Goal: Transaction & Acquisition: Purchase product/service

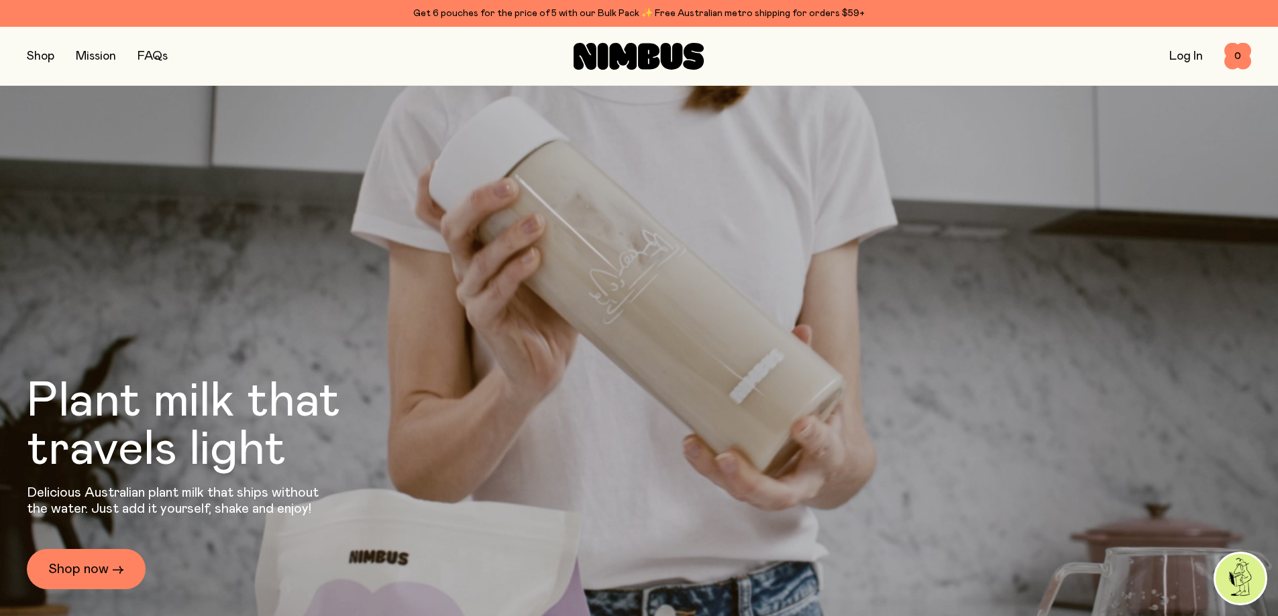
click at [52, 63] on button "button" at bounding box center [40, 56] width 27 height 19
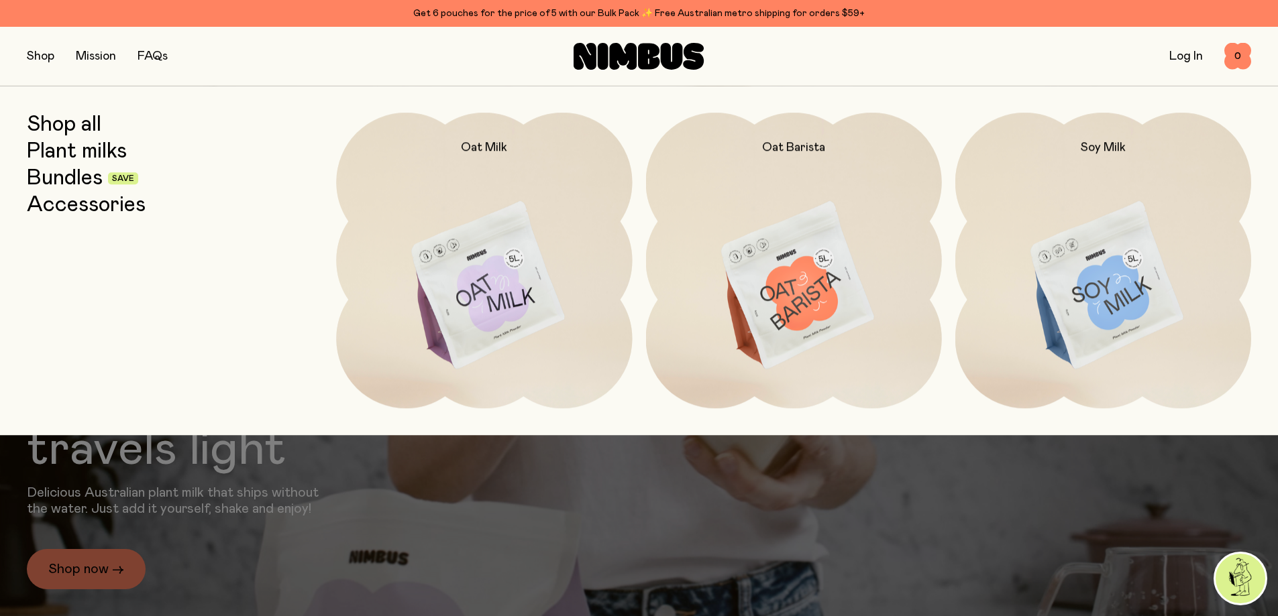
click at [58, 193] on link "Accessories" at bounding box center [86, 205] width 119 height 24
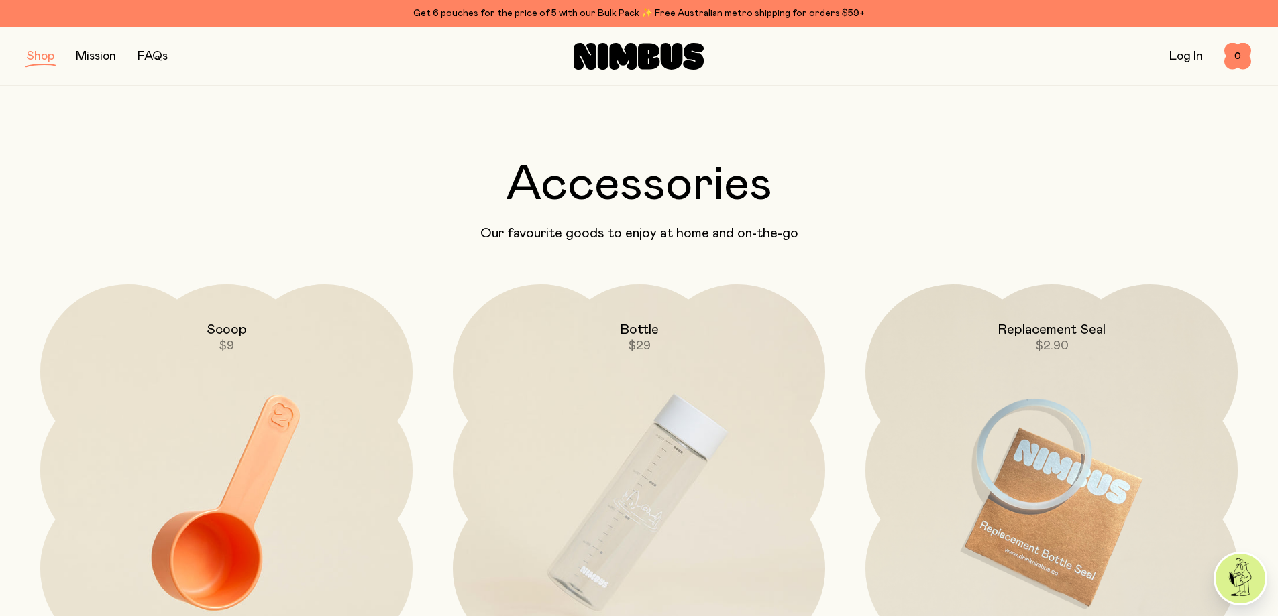
click at [40, 61] on button "button" at bounding box center [40, 56] width 27 height 19
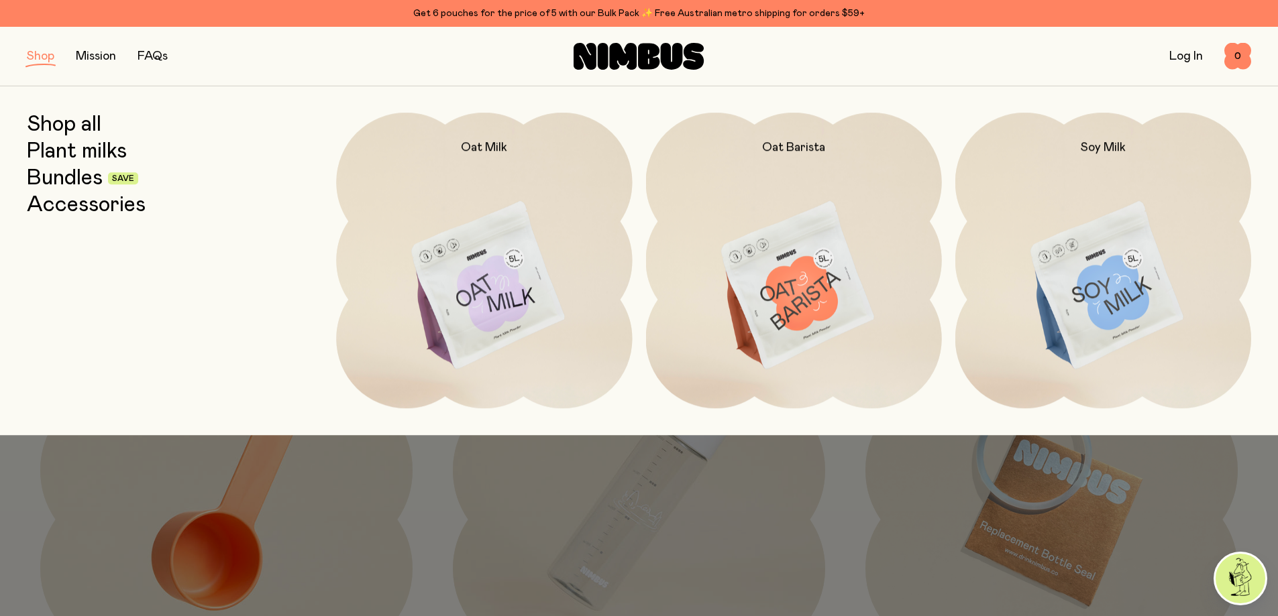
click at [62, 174] on link "Bundles" at bounding box center [65, 178] width 76 height 24
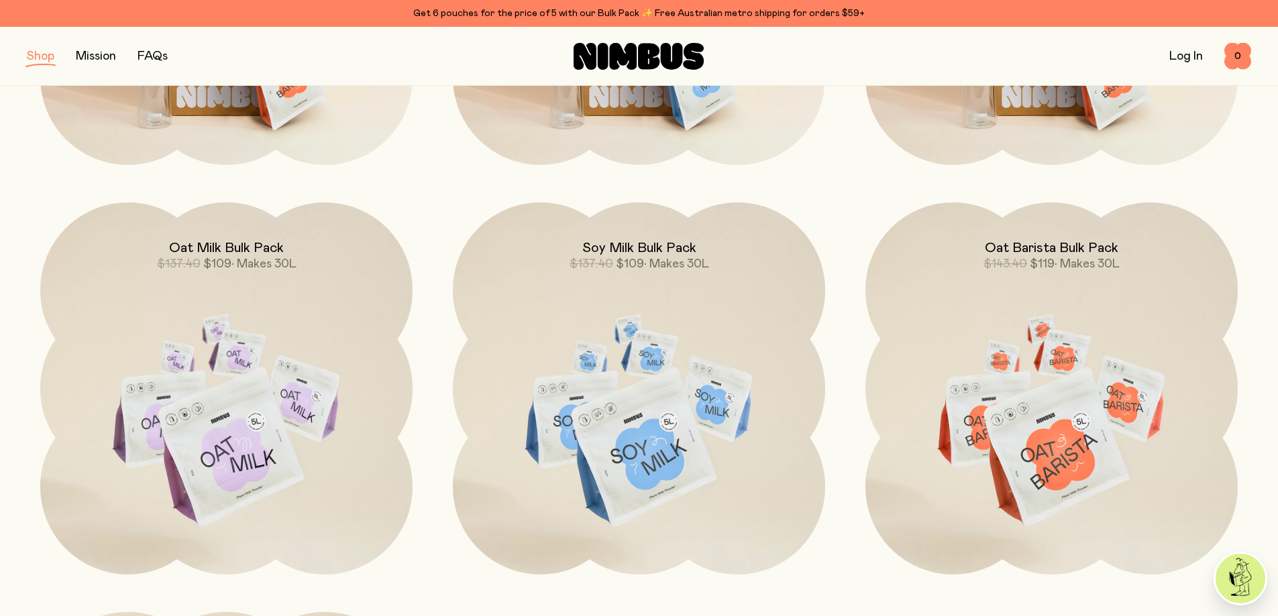
scroll to position [134, 0]
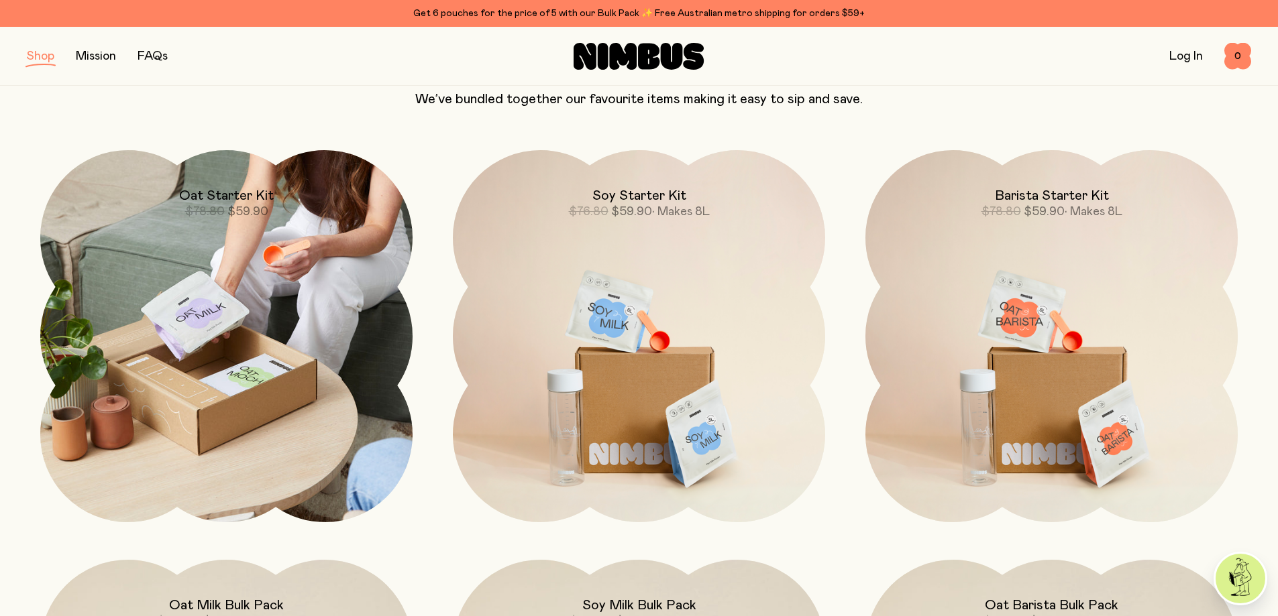
click at [250, 351] on img at bounding box center [226, 336] width 372 height 372
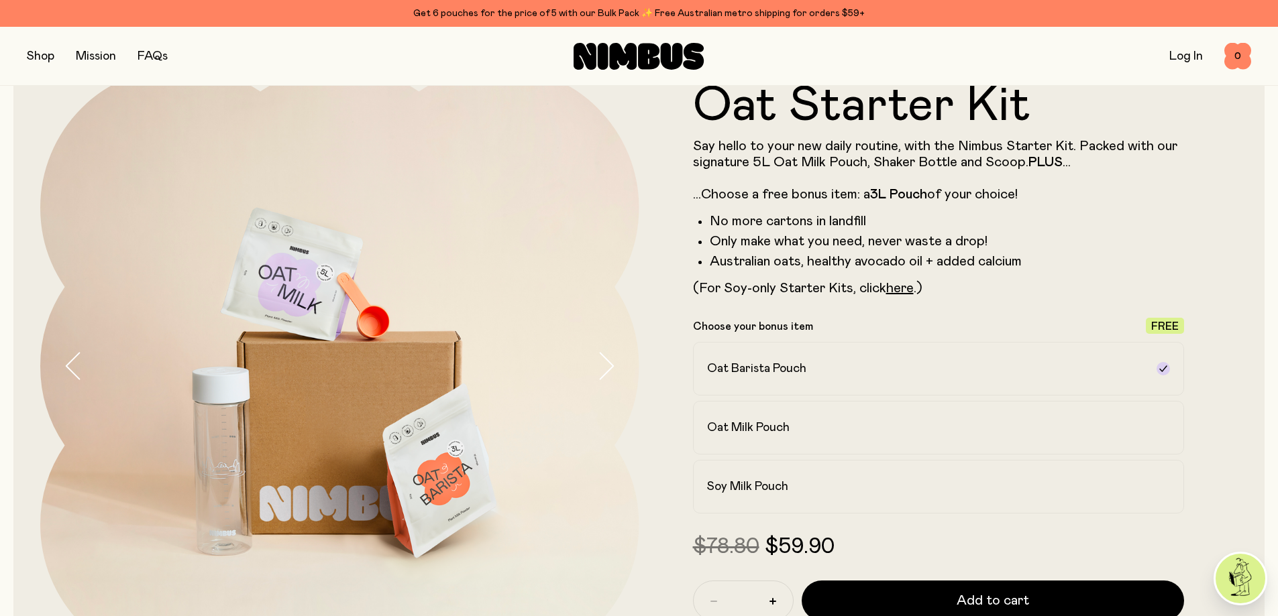
scroll to position [67, 0]
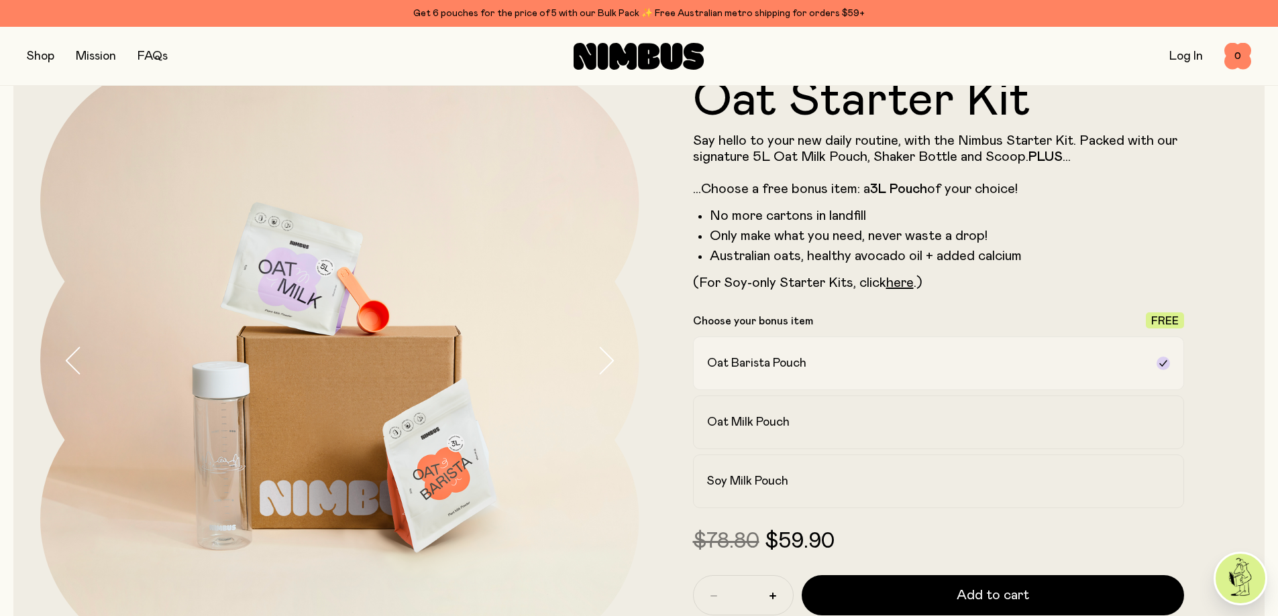
click at [730, 387] on label "Oat Barista Pouch" at bounding box center [939, 364] width 492 height 54
click at [729, 362] on h2 "Oat Barista Pouch" at bounding box center [756, 363] width 99 height 16
click at [869, 424] on div "Oat Milk Pouch" at bounding box center [926, 422] width 439 height 16
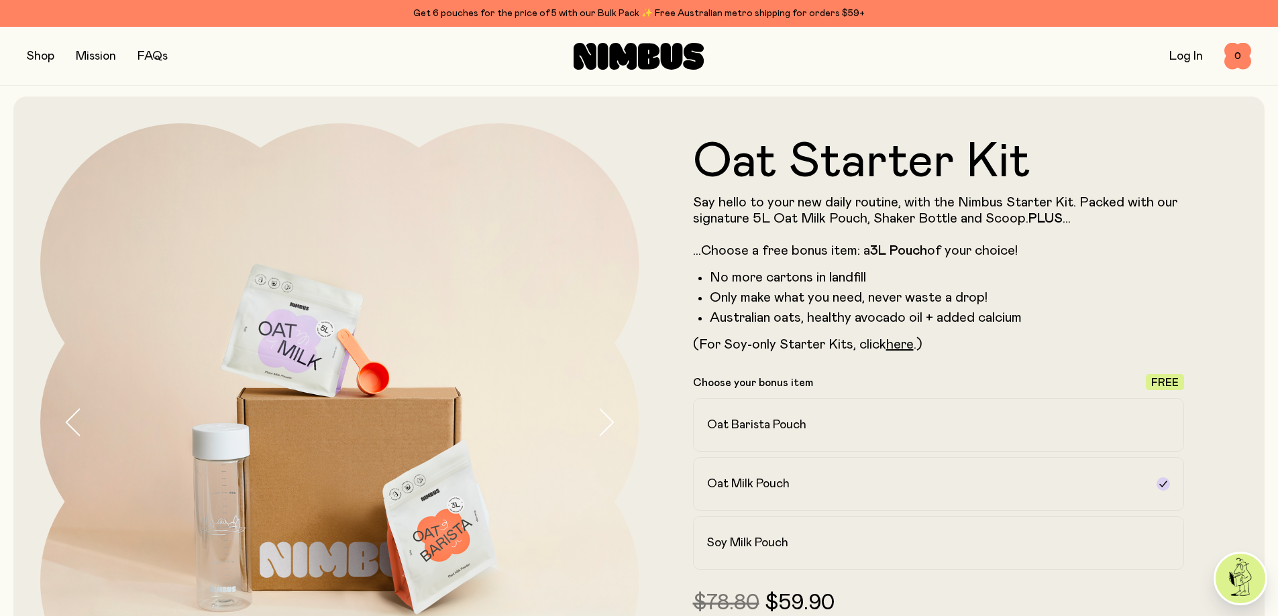
scroll to position [0, 0]
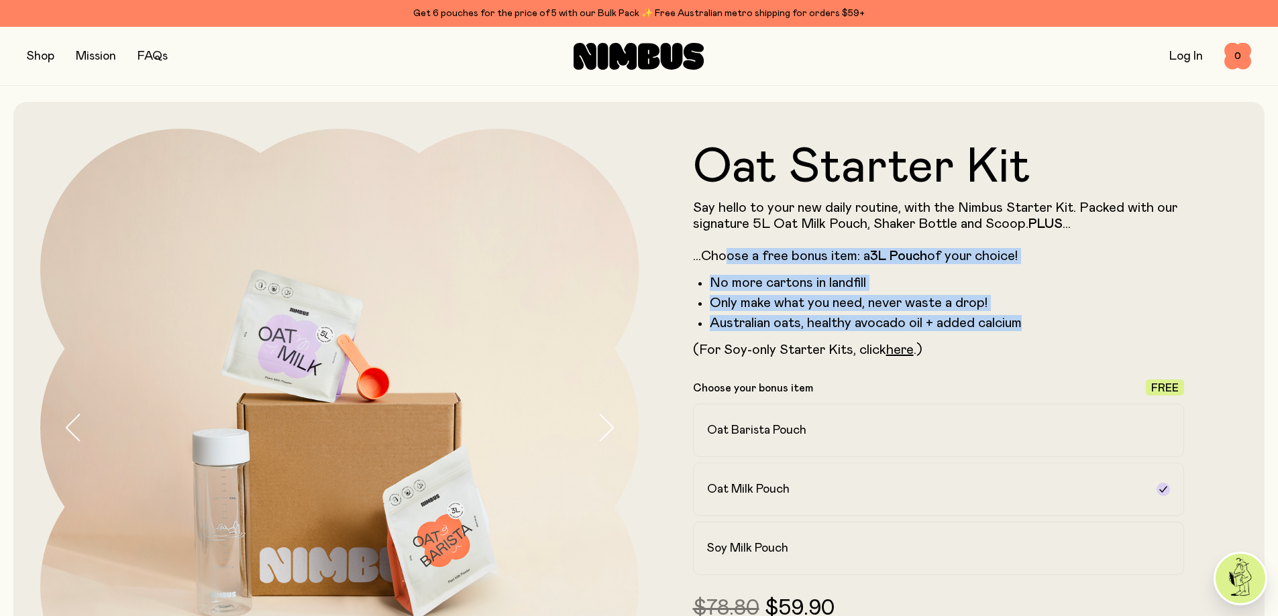
drag, startPoint x: 730, startPoint y: 250, endPoint x: 1019, endPoint y: 329, distance: 298.9
click at [1019, 329] on div "Say hello to your new daily routine, with the Nimbus Starter Kit. Packed with o…" at bounding box center [939, 279] width 492 height 158
click at [1032, 324] on li "Australian oats, healthy avocado oil + added calcium" at bounding box center [947, 323] width 475 height 16
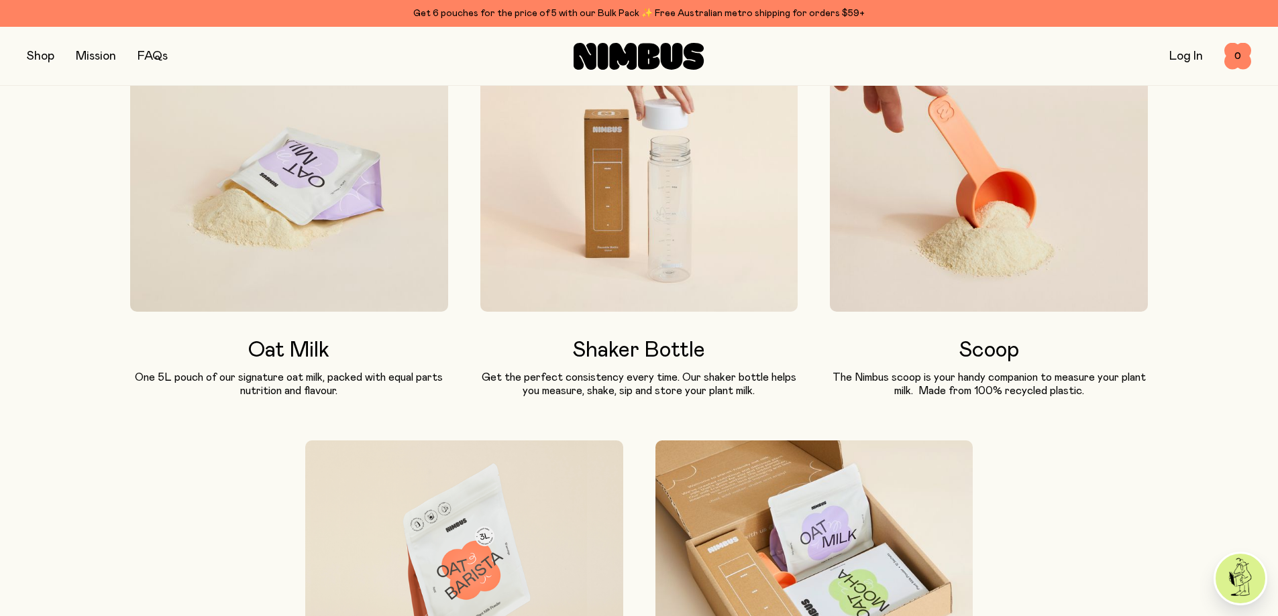
scroll to position [872, 0]
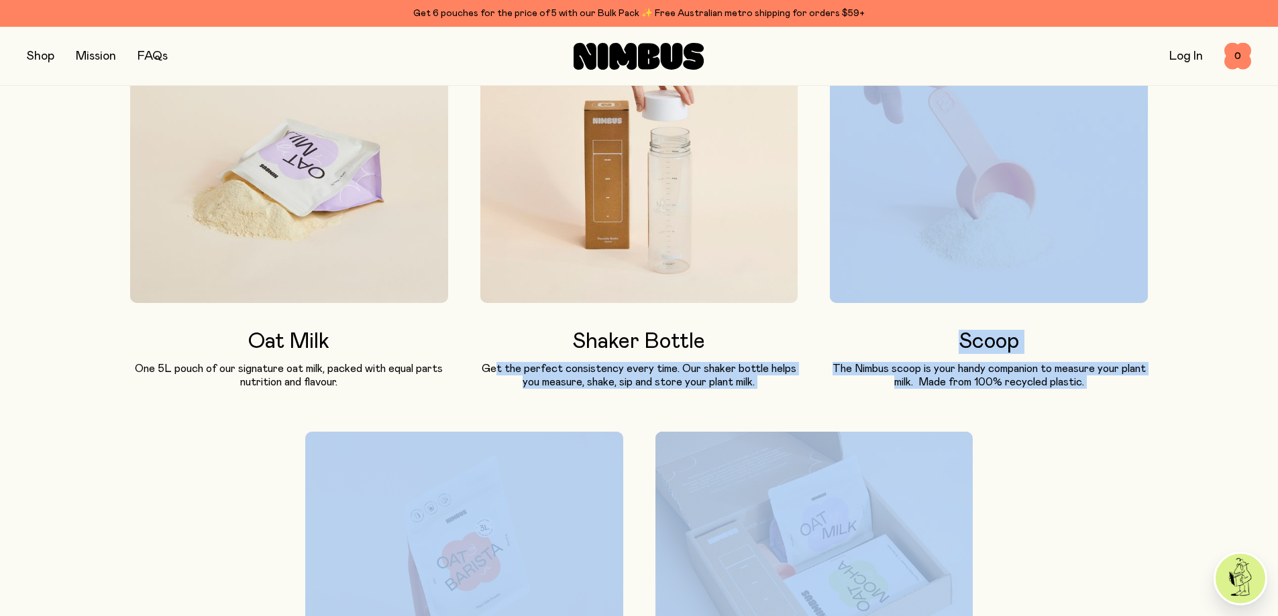
drag, startPoint x: 501, startPoint y: 366, endPoint x: 755, endPoint y: 383, distance: 254.1
click at [753, 393] on div "Oat Milk One 5L pouch of our signature oat milk, packed with equal parts nutrit…" at bounding box center [639, 410] width 1018 height 723
click at [755, 383] on p "Get the perfect consistency every time. Our shaker bottle helps you measure, sh…" at bounding box center [639, 375] width 318 height 27
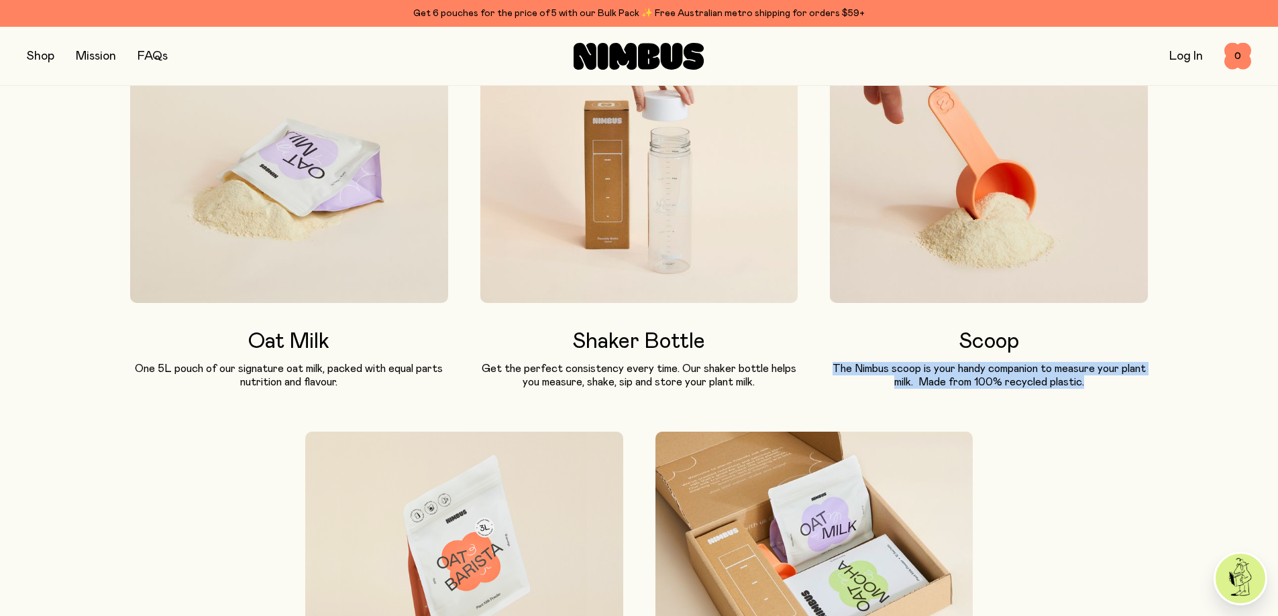
drag, startPoint x: 834, startPoint y: 365, endPoint x: 1092, endPoint y: 387, distance: 259.2
click at [1093, 387] on p "The Nimbus scoop is your handy companion to measure your plant milk.  Made from…" at bounding box center [989, 375] width 318 height 27
click at [1092, 387] on p "The Nimbus scoop is your handy companion to measure your plant milk.  Made from…" at bounding box center [989, 375] width 318 height 27
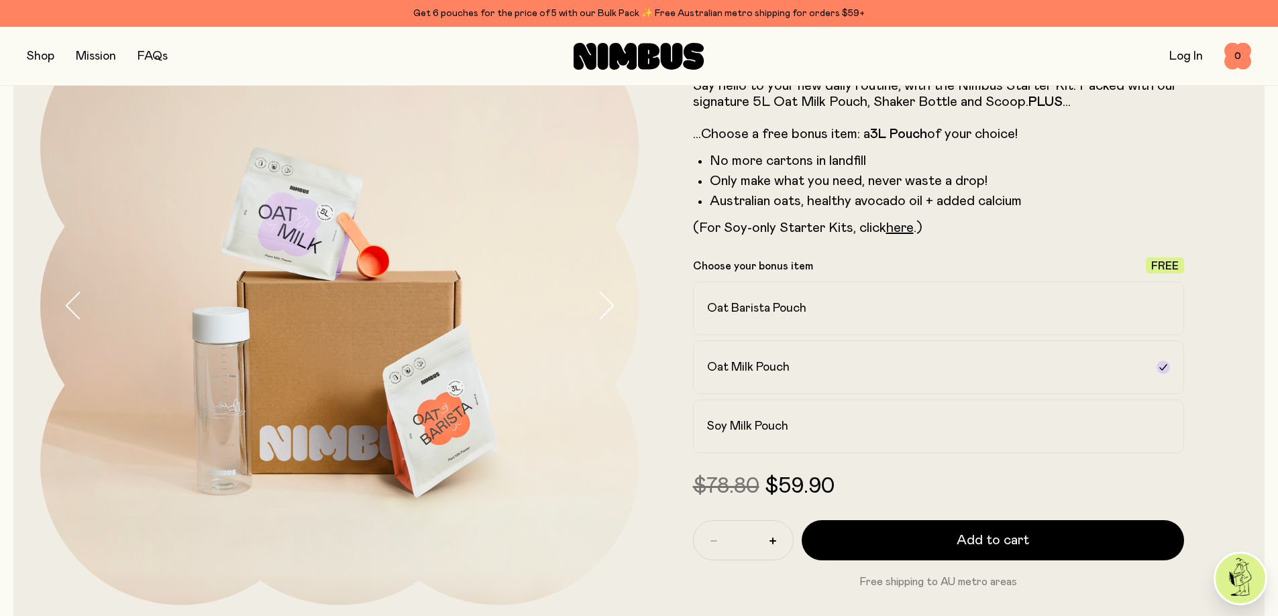
scroll to position [0, 0]
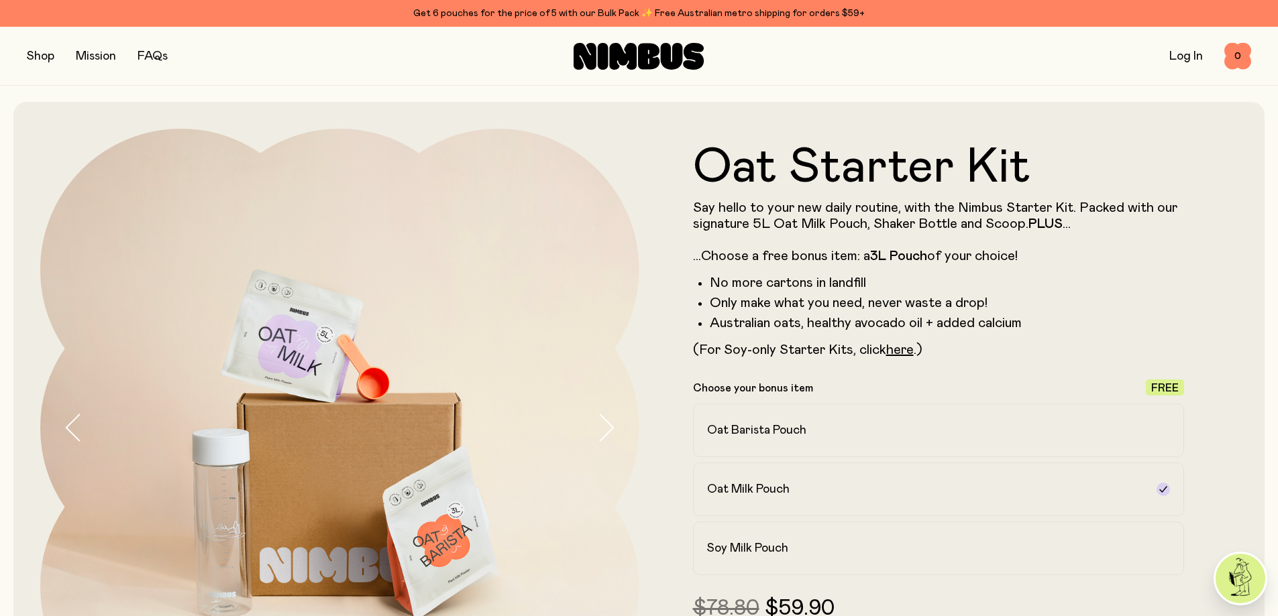
click at [41, 55] on button "button" at bounding box center [40, 56] width 27 height 19
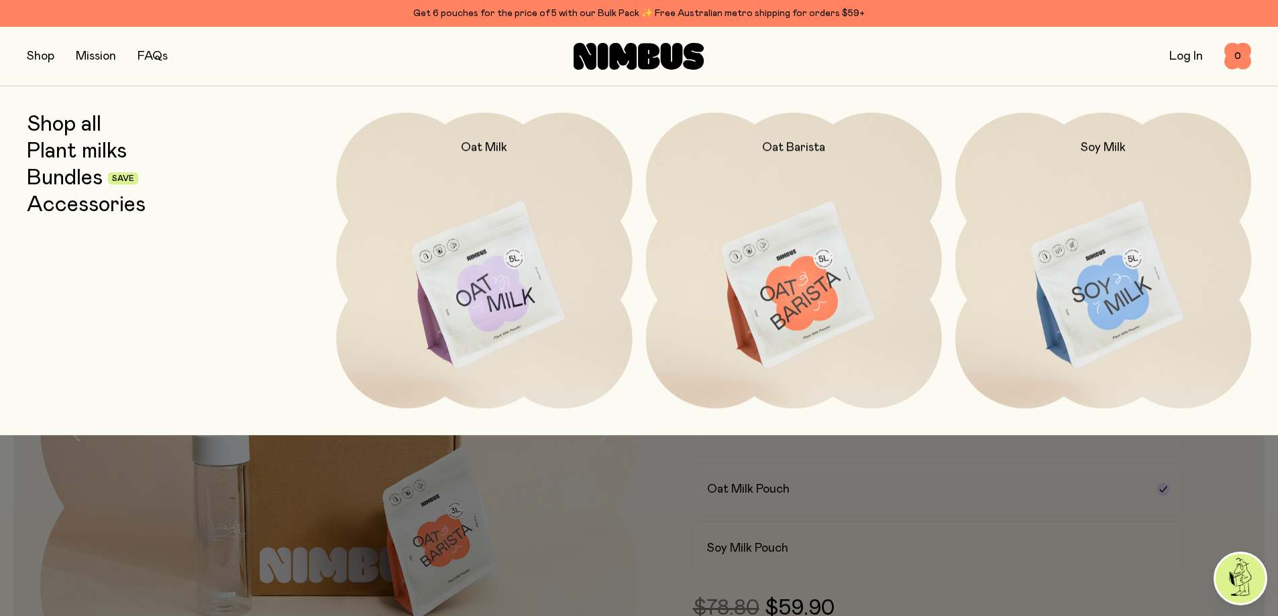
click at [83, 178] on link "Bundles" at bounding box center [65, 178] width 76 height 24
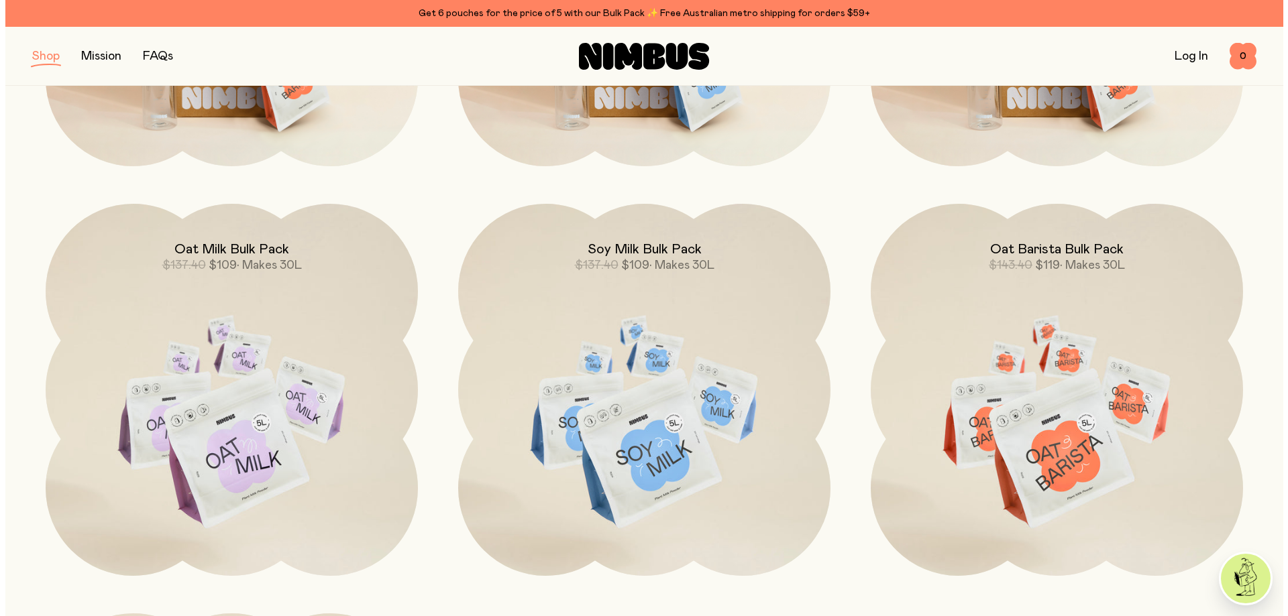
scroll to position [469, 0]
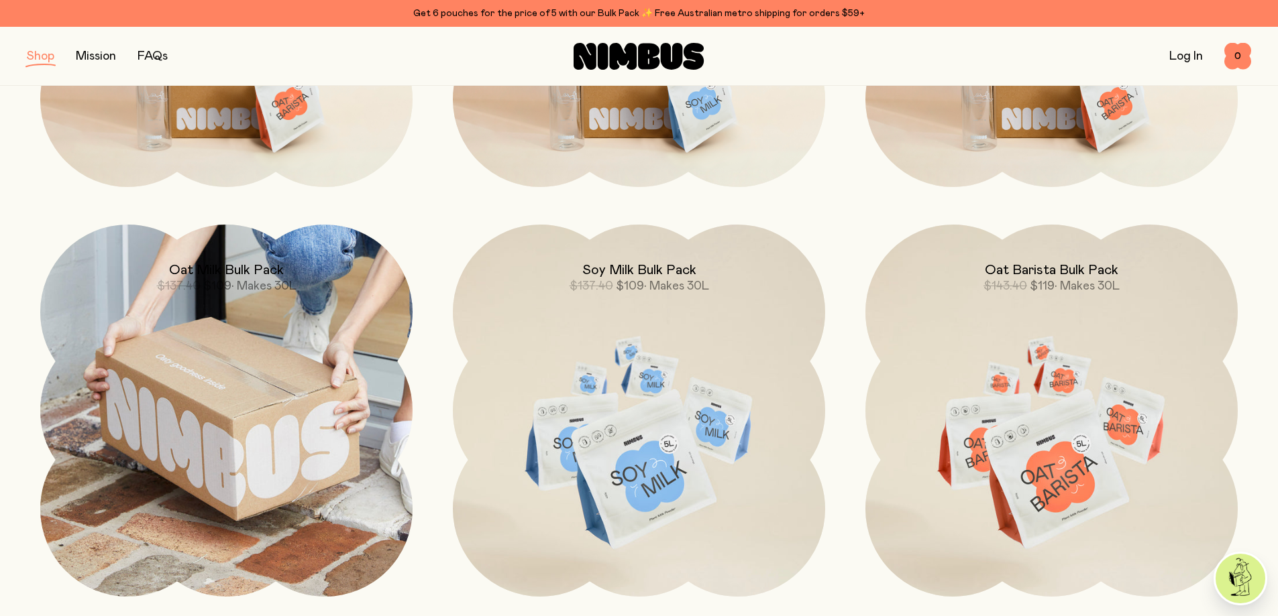
click at [241, 410] on img at bounding box center [226, 411] width 372 height 372
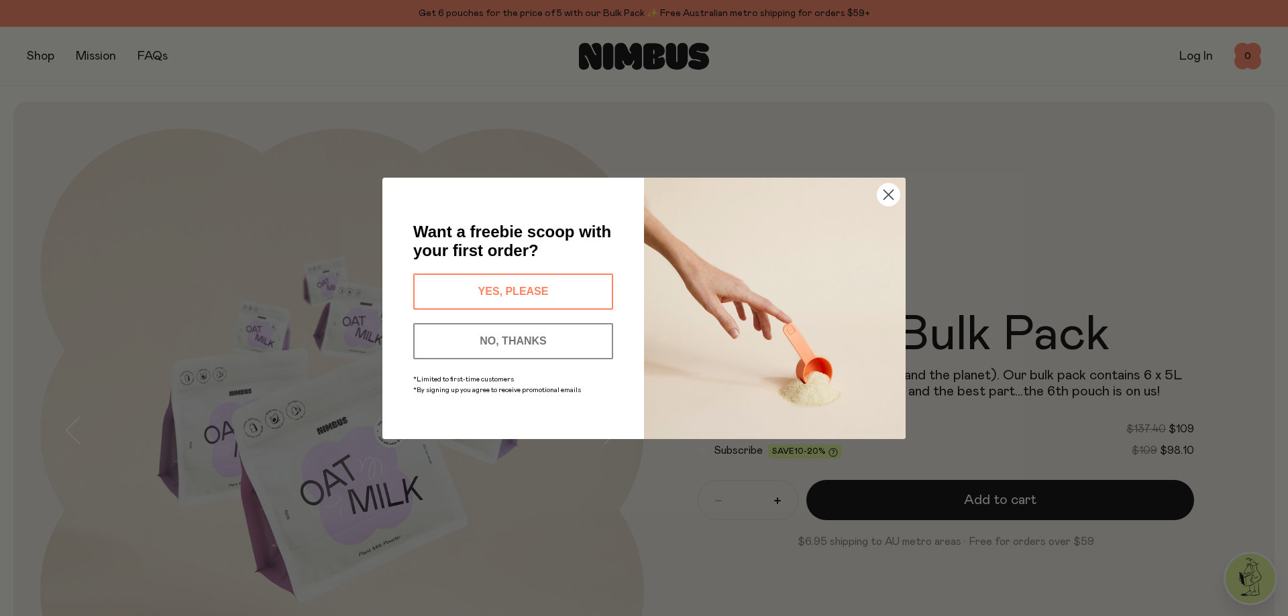
click at [592, 281] on button "YES, PLEASE" at bounding box center [513, 292] width 200 height 36
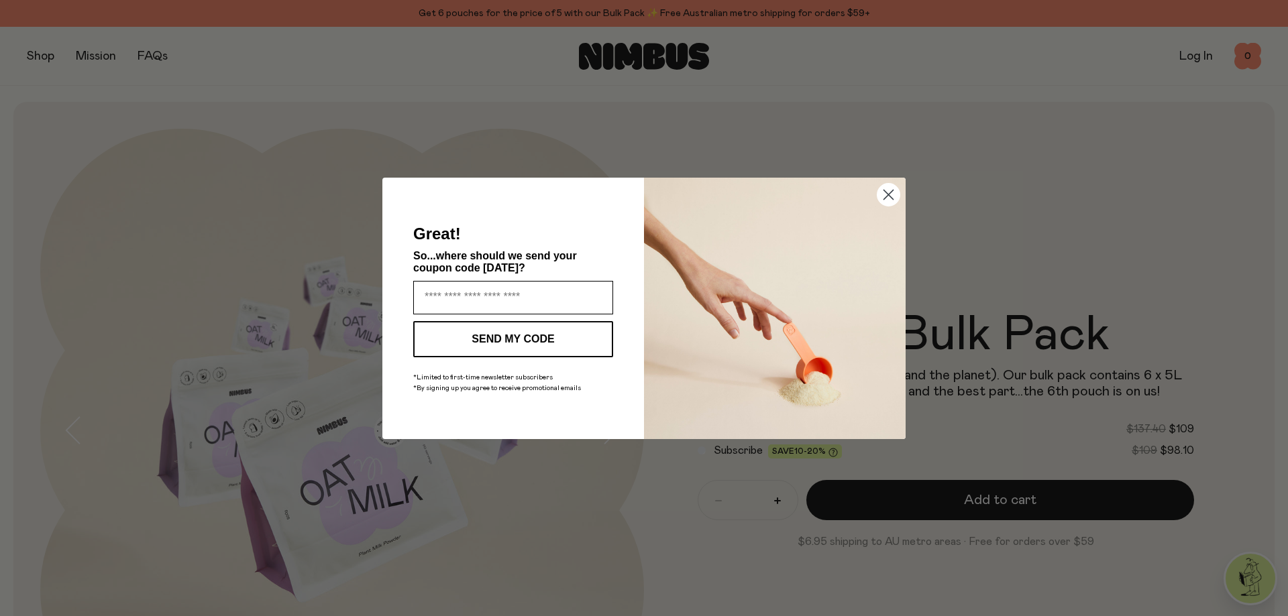
click at [508, 292] on input "Enter your email address" at bounding box center [513, 298] width 200 height 34
type input "**********"
click at [485, 336] on button "SEND MY CODE" at bounding box center [513, 339] width 200 height 36
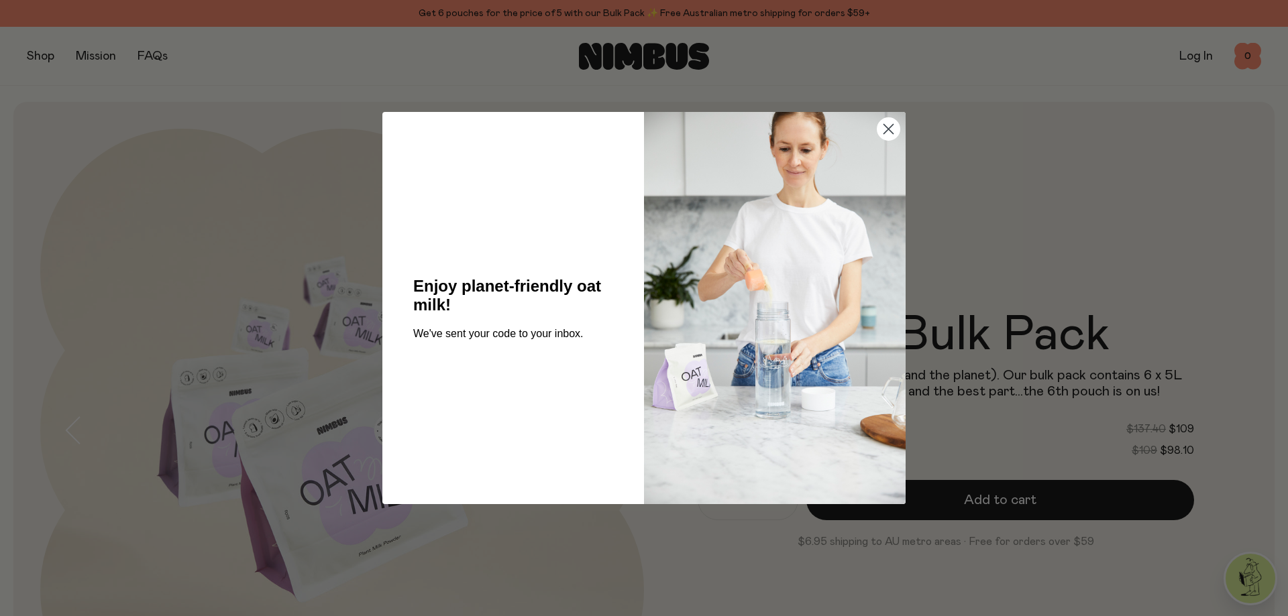
click at [884, 128] on circle "Close dialog" at bounding box center [888, 129] width 22 height 22
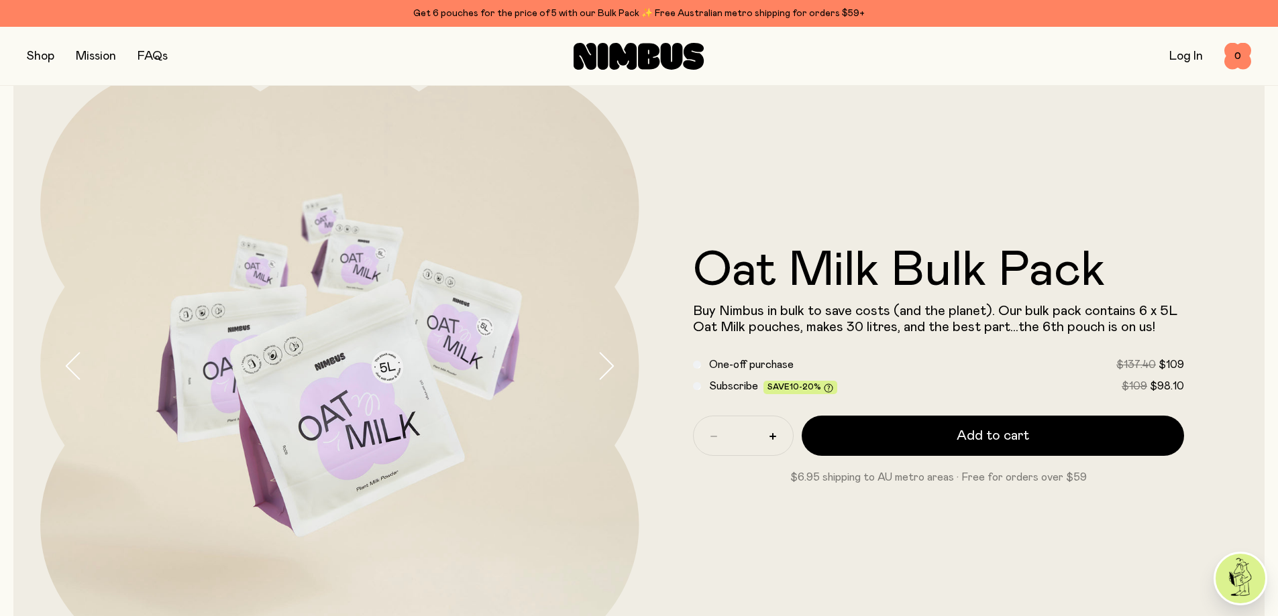
scroll to position [67, 0]
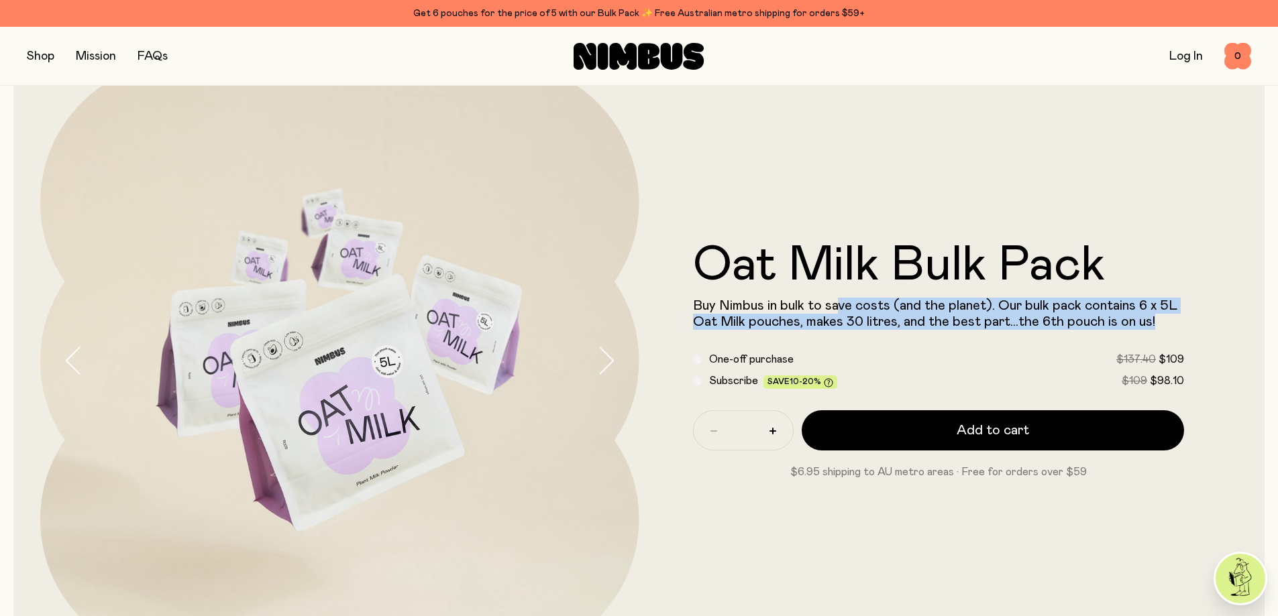
drag, startPoint x: 840, startPoint y: 306, endPoint x: 1162, endPoint y: 328, distance: 322.7
click at [1162, 328] on p "Buy Nimbus in bulk to save costs (and the planet). Our bulk pack contains 6 x 5…" at bounding box center [939, 314] width 492 height 32
drag, startPoint x: 1133, startPoint y: 324, endPoint x: 657, endPoint y: 305, distance: 476.6
click at [657, 305] on form "Oat Milk Bulk Pack Buy Nimbus in bulk to save costs (and the planet). Our bulk …" at bounding box center [938, 360] width 599 height 239
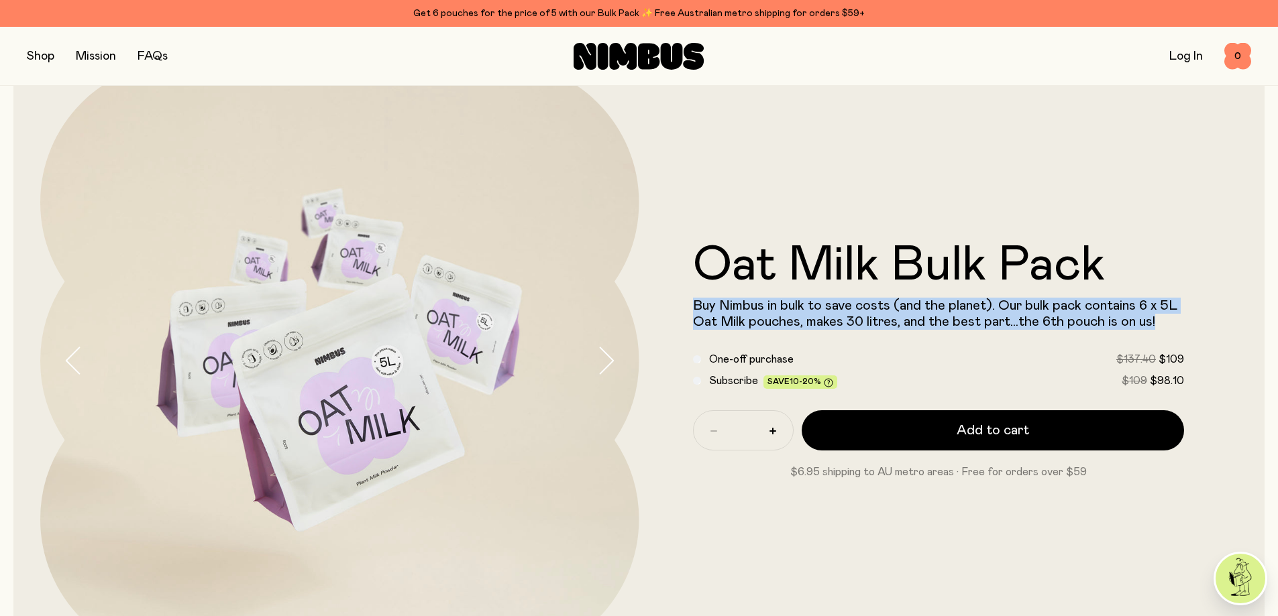
click at [702, 300] on span "Buy Nimbus in bulk to save costs (and the planet). Our bulk pack contains 6 x 5…" at bounding box center [935, 314] width 484 height 30
drag, startPoint x: 1034, startPoint y: 319, endPoint x: 1181, endPoint y: 325, distance: 147.7
click at [1181, 325] on p "Buy Nimbus in bulk to save costs (and the planet). Our bulk pack contains 6 x 5…" at bounding box center [939, 314] width 492 height 32
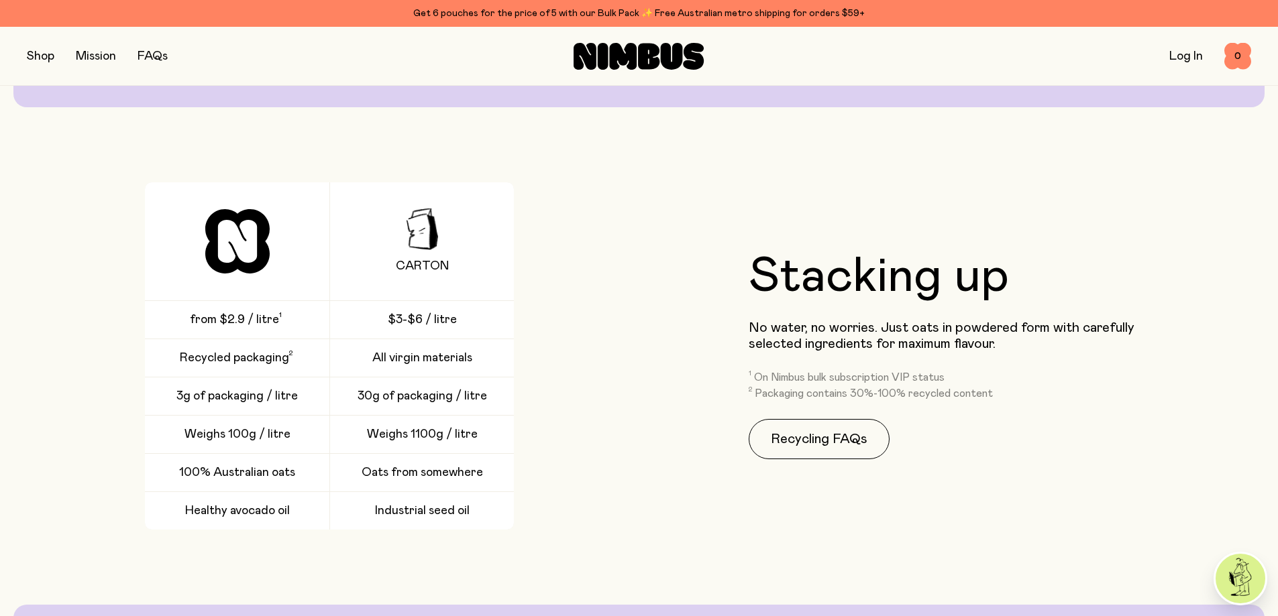
scroll to position [2146, 0]
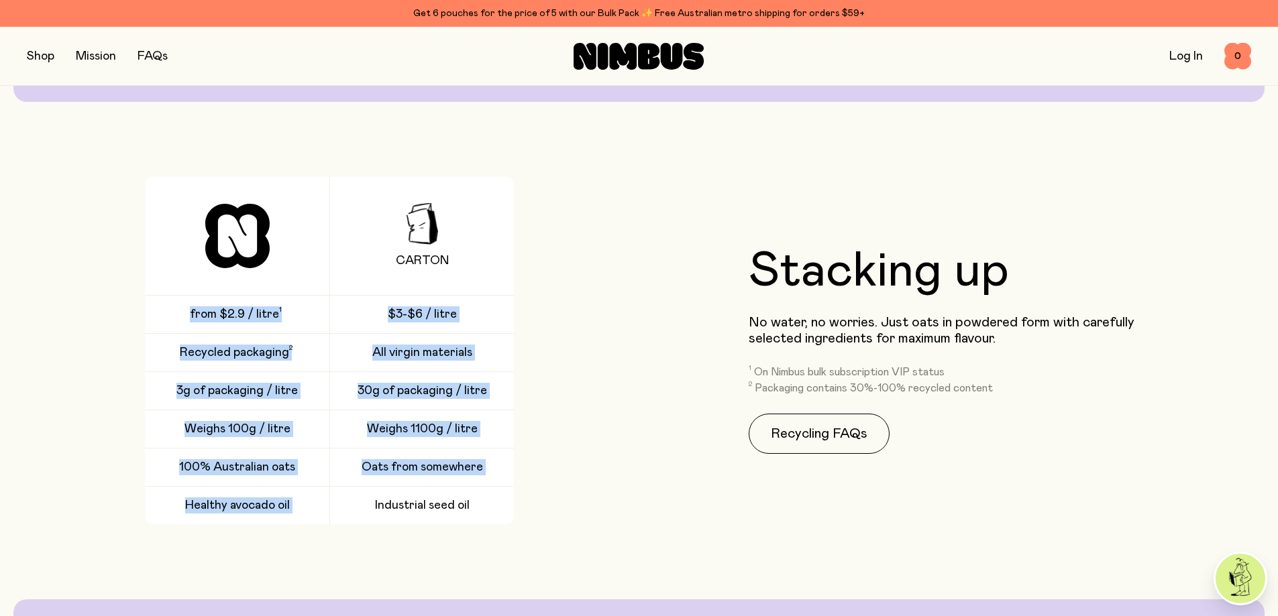
drag, startPoint x: 191, startPoint y: 313, endPoint x: 331, endPoint y: 506, distance: 238.3
click at [331, 506] on div "CARTON from $2.9 / litre $3-$6 / litre Recycled packaging All virgin materials …" at bounding box center [329, 350] width 369 height 347
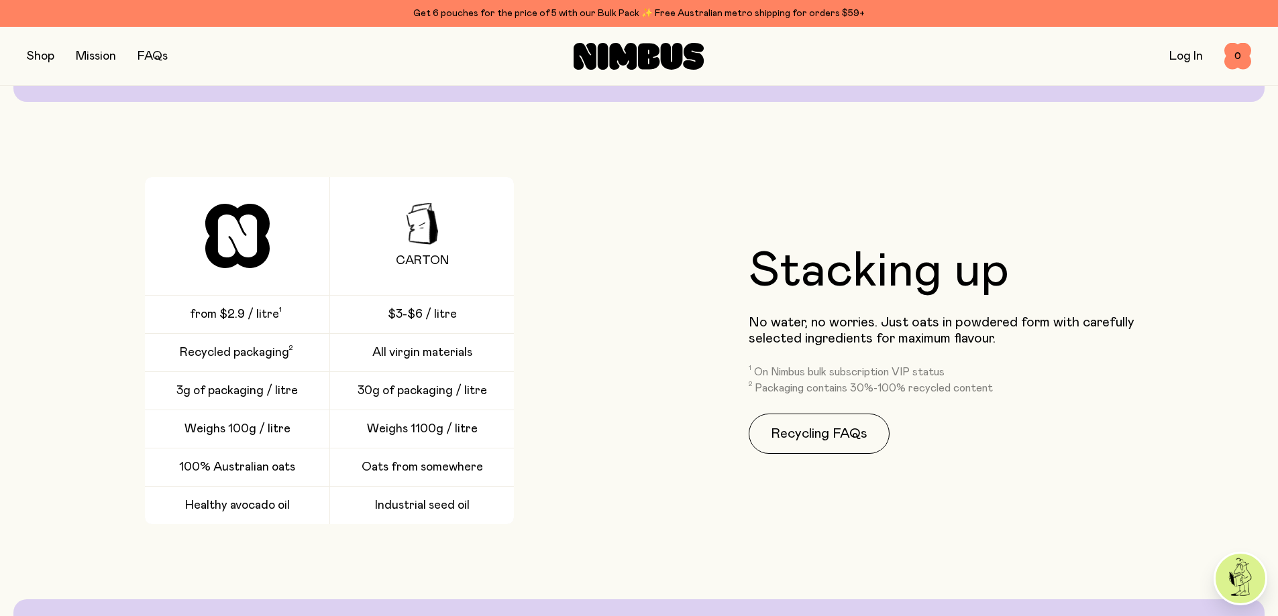
click at [576, 514] on div "CARTON from $2.9 / litre $3-$6 / litre Recycled packaging All virgin materials …" at bounding box center [330, 350] width 606 height 347
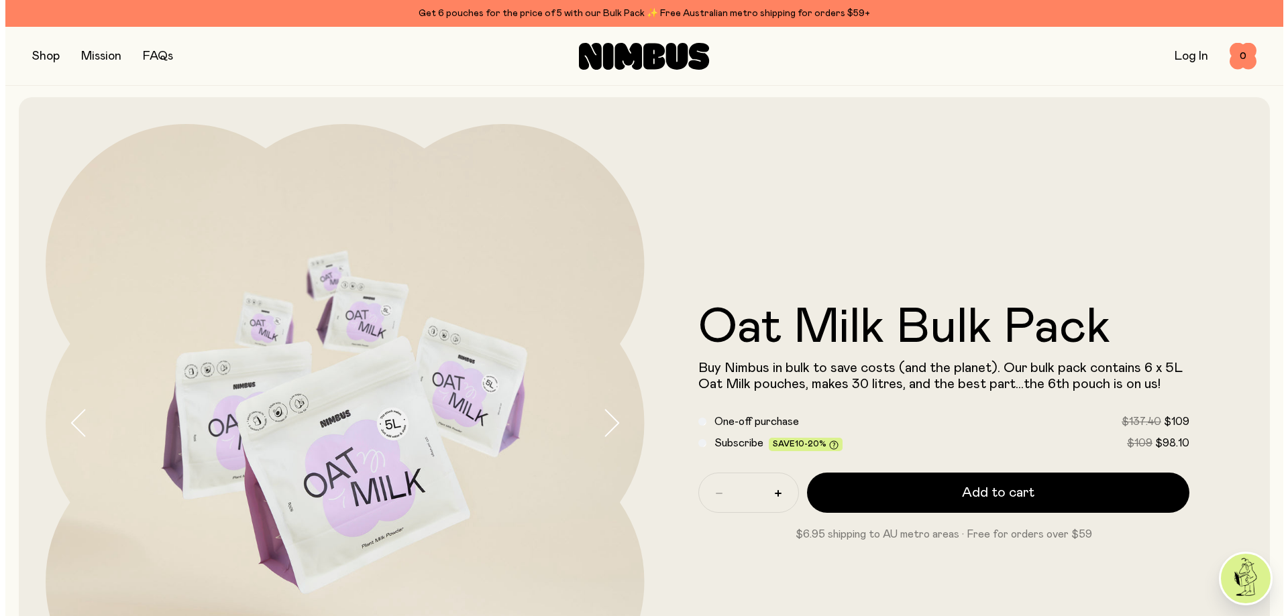
scroll to position [0, 0]
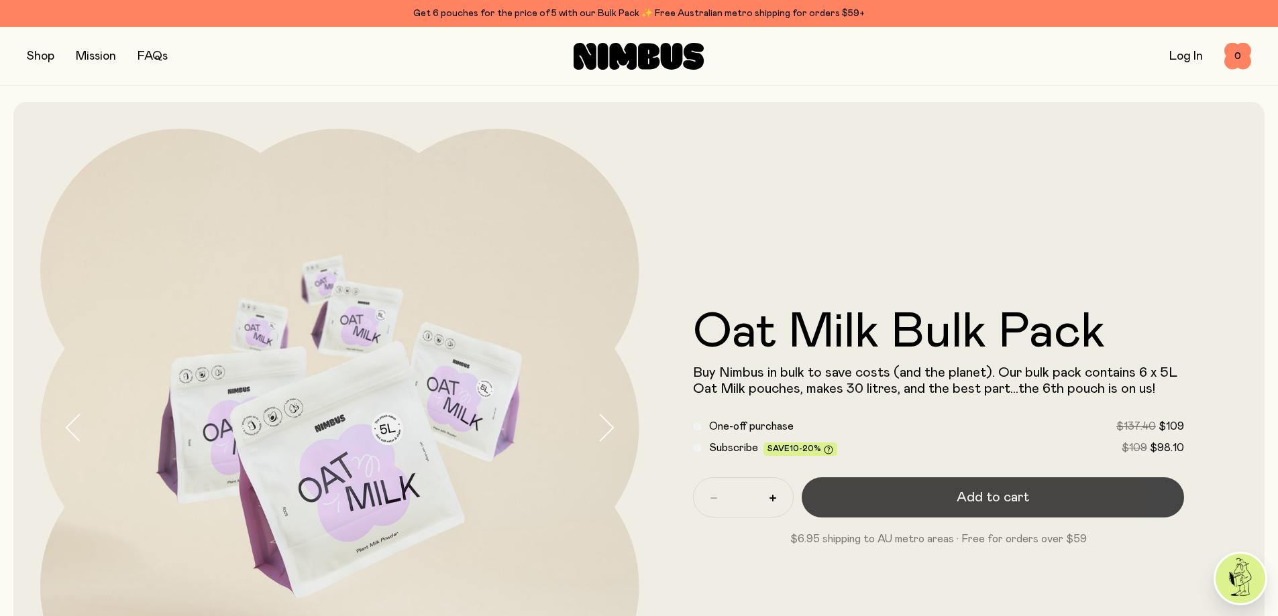
click at [935, 504] on button "Add to cart" at bounding box center [992, 498] width 383 height 40
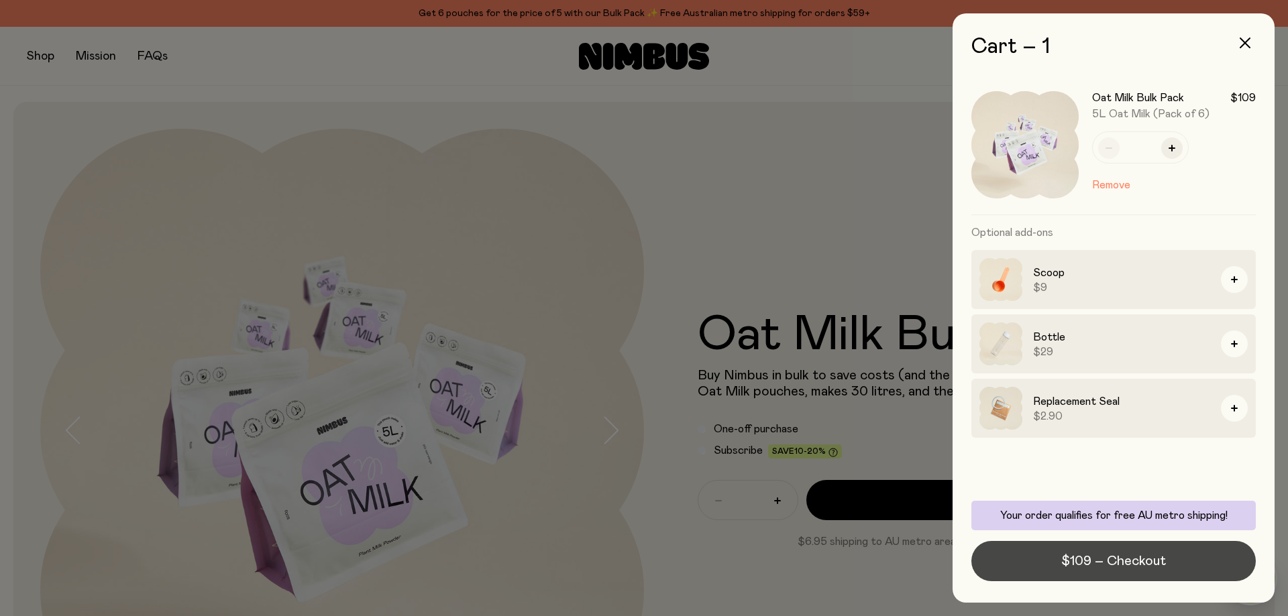
click at [1074, 557] on span "$109 – Checkout" at bounding box center [1113, 561] width 105 height 19
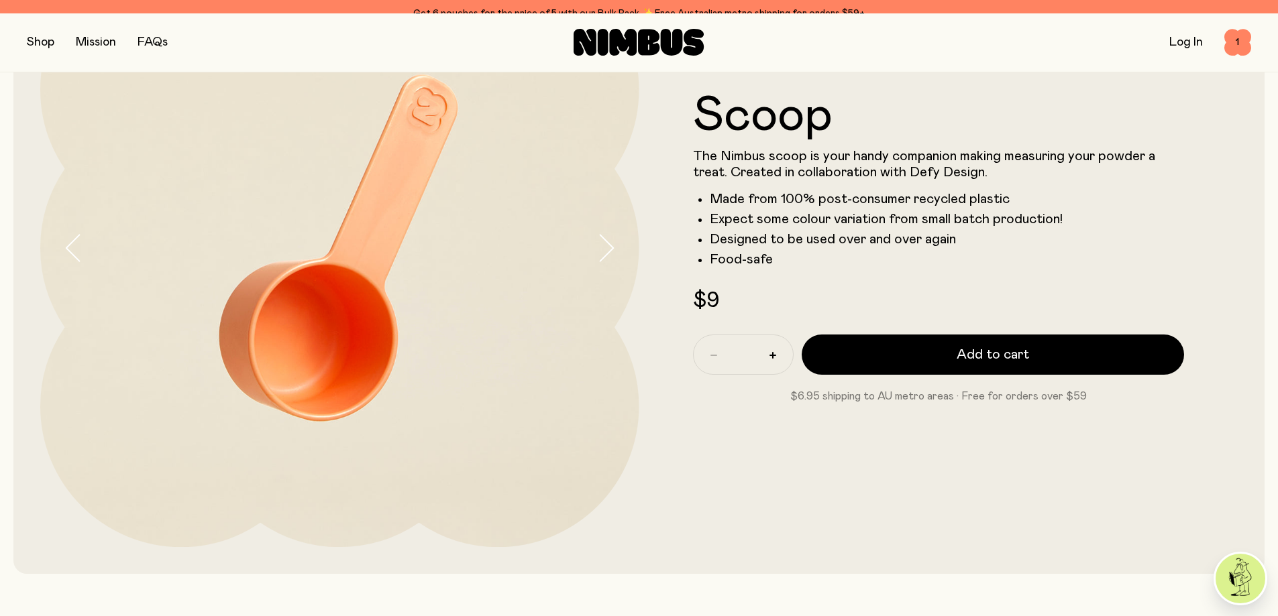
scroll to position [268, 0]
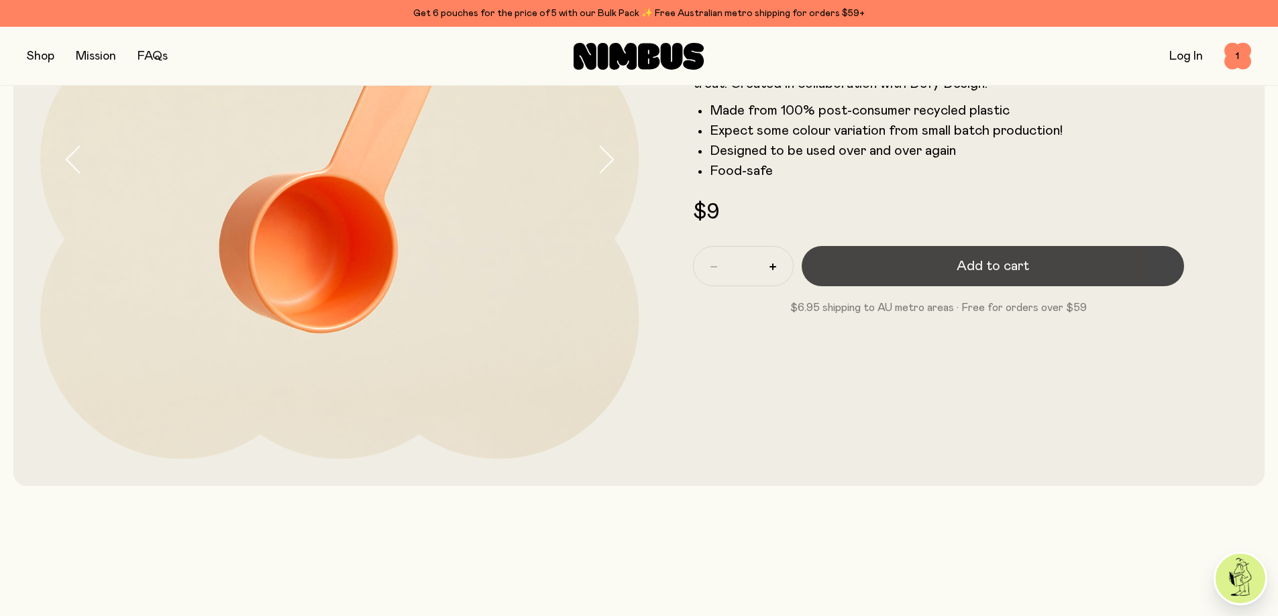
click at [915, 280] on button "Add to cart" at bounding box center [992, 266] width 383 height 40
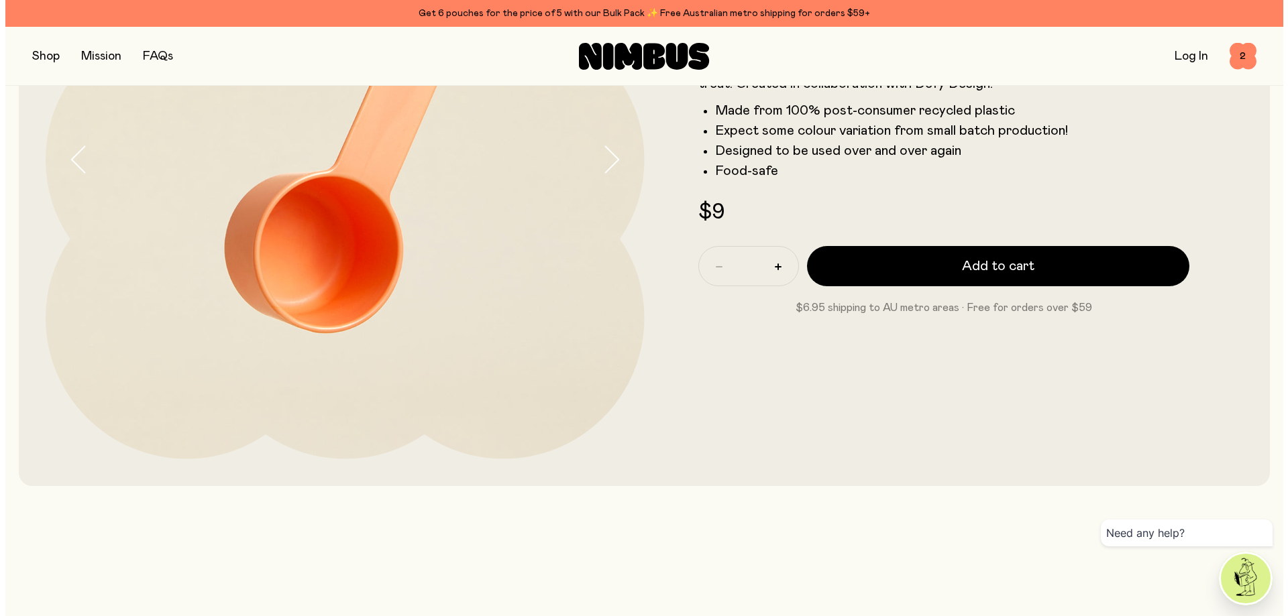
scroll to position [0, 0]
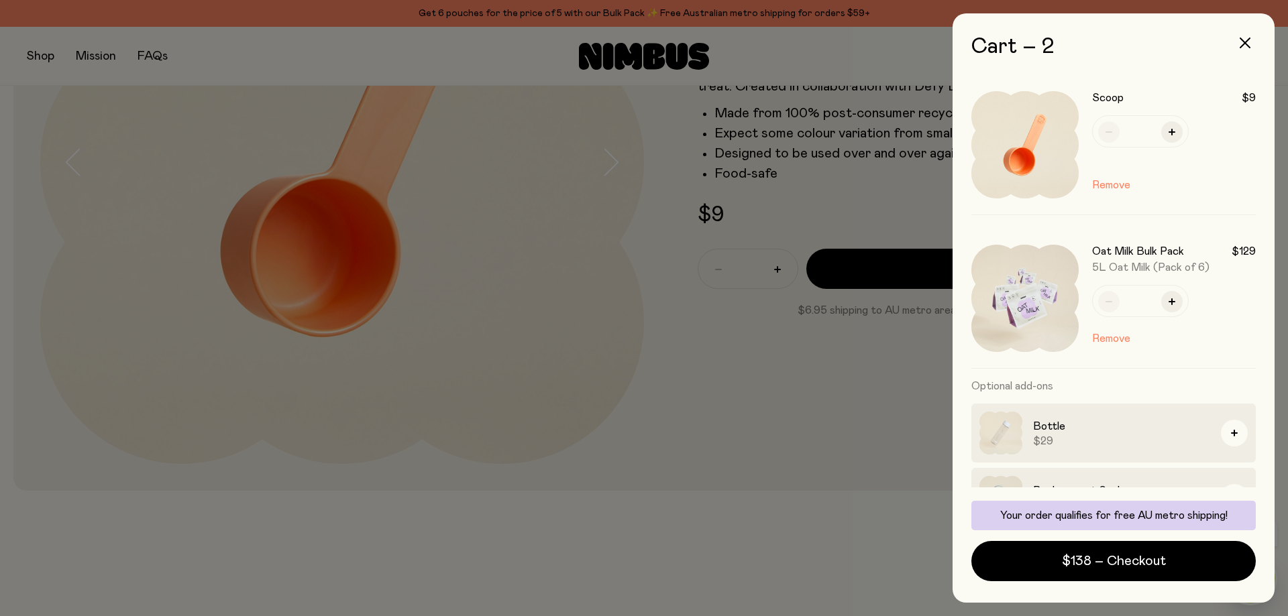
click at [946, 402] on div "Cart – 2 Scoop $9 * Remove Oat Milk Bulk Pack $129 5L Oat Milk (Pack of 6) * Re…" at bounding box center [1113, 308] width 349 height 616
click at [772, 421] on div at bounding box center [644, 308] width 1288 height 616
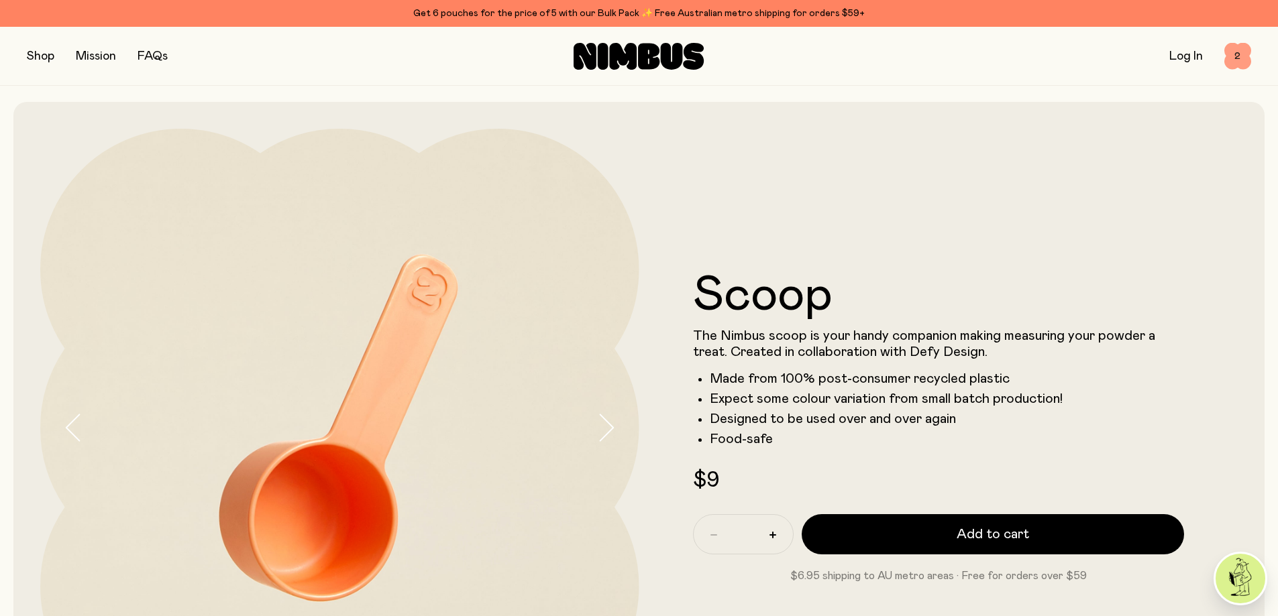
click at [1241, 52] on span "2" at bounding box center [1237, 56] width 27 height 27
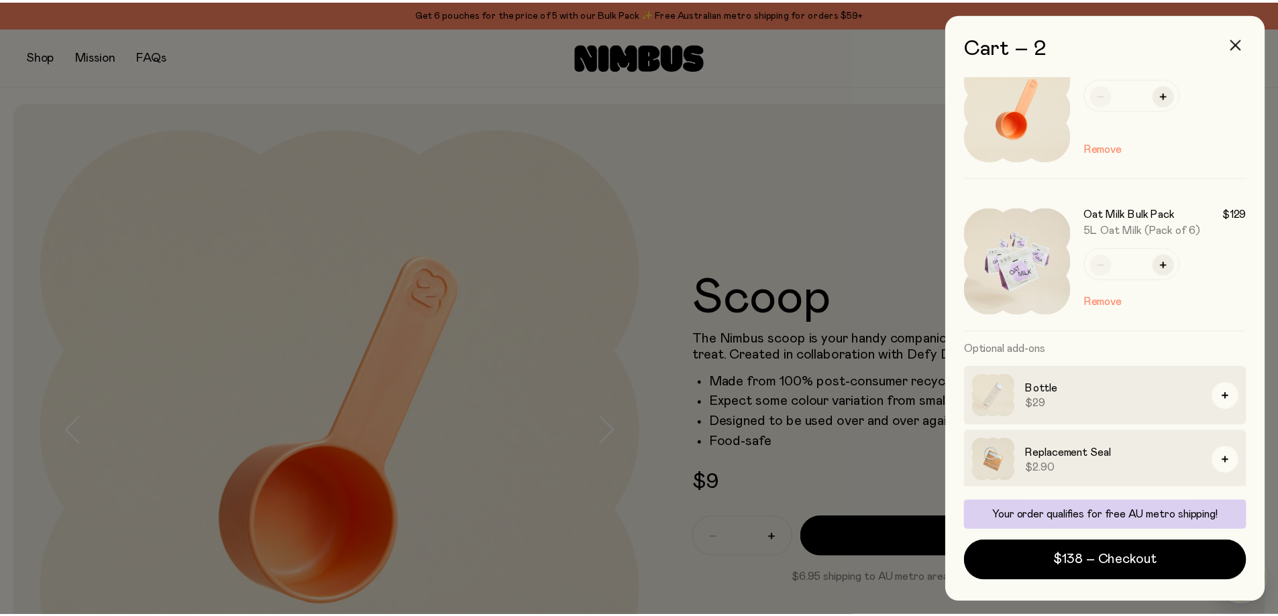
scroll to position [40, 0]
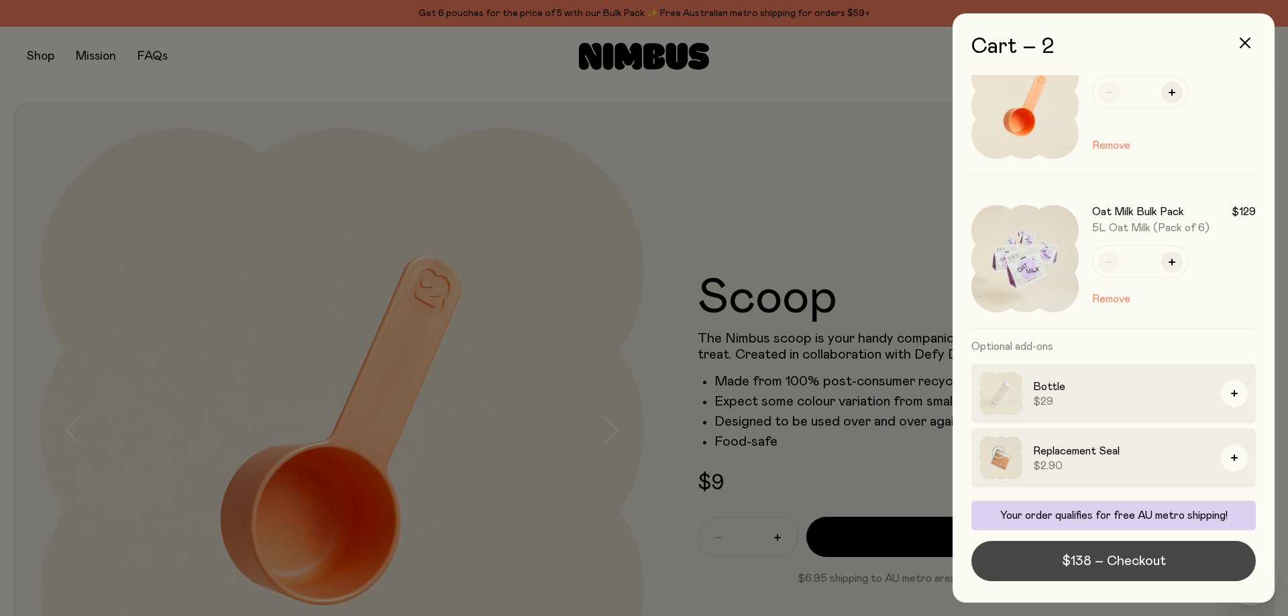
drag, startPoint x: 1137, startPoint y: 563, endPoint x: 1124, endPoint y: 557, distance: 14.1
click at [1136, 563] on span "$138 – Checkout" at bounding box center [1114, 561] width 104 height 19
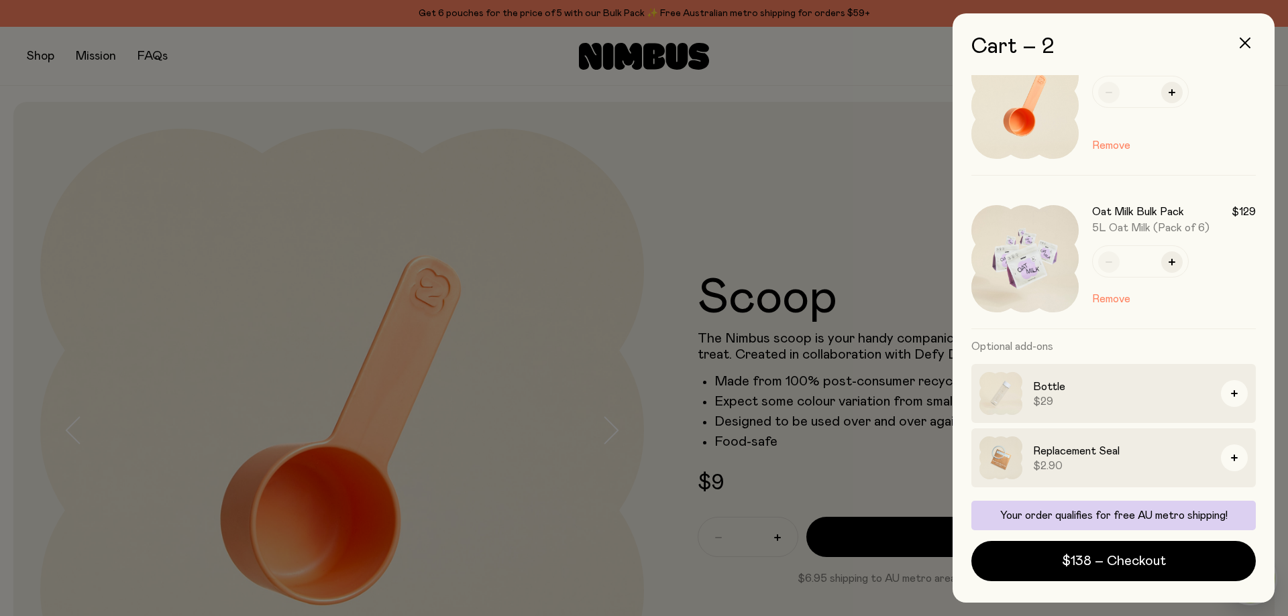
click at [779, 225] on div at bounding box center [644, 308] width 1288 height 616
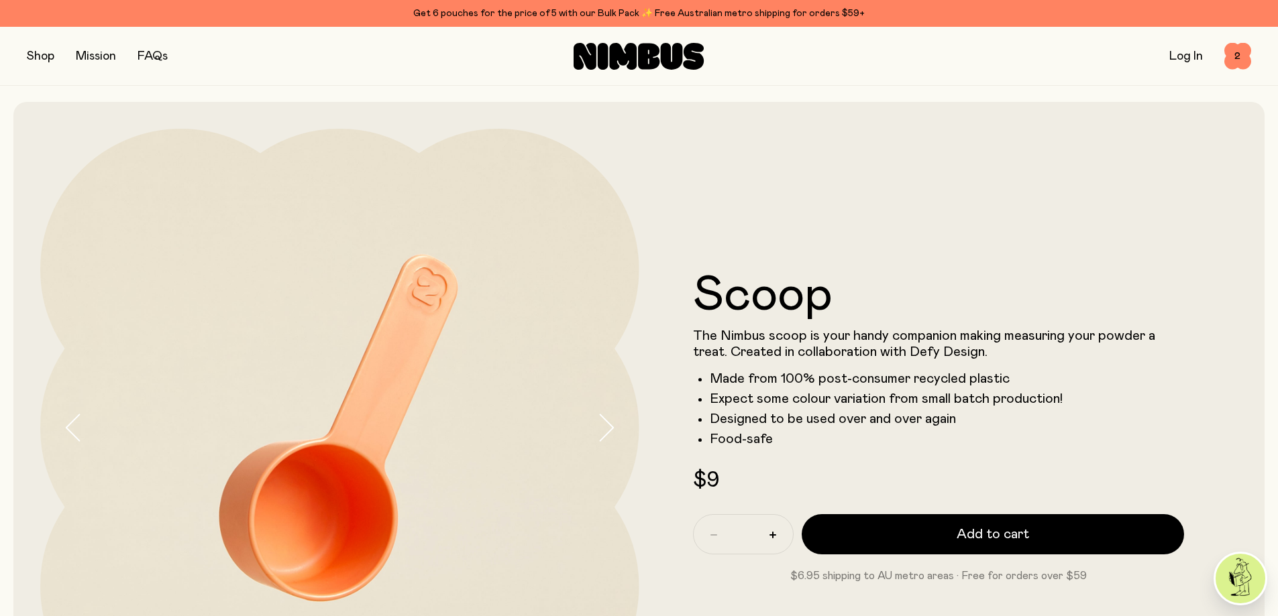
click at [638, 59] on icon at bounding box center [638, 56] width 130 height 27
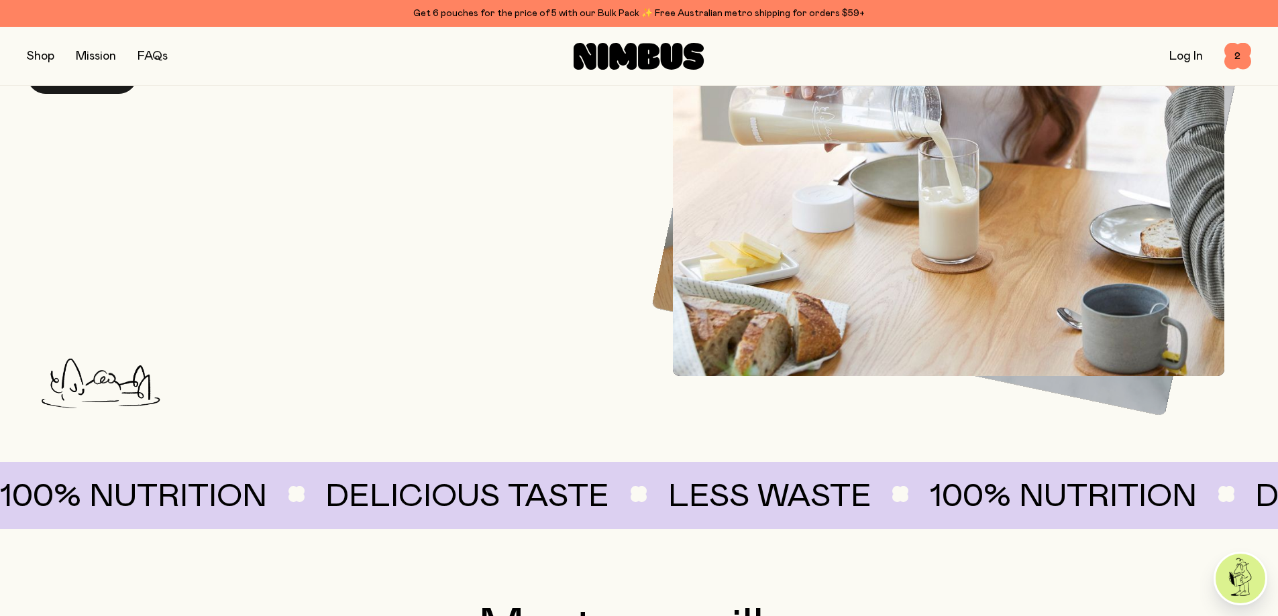
scroll to position [738, 0]
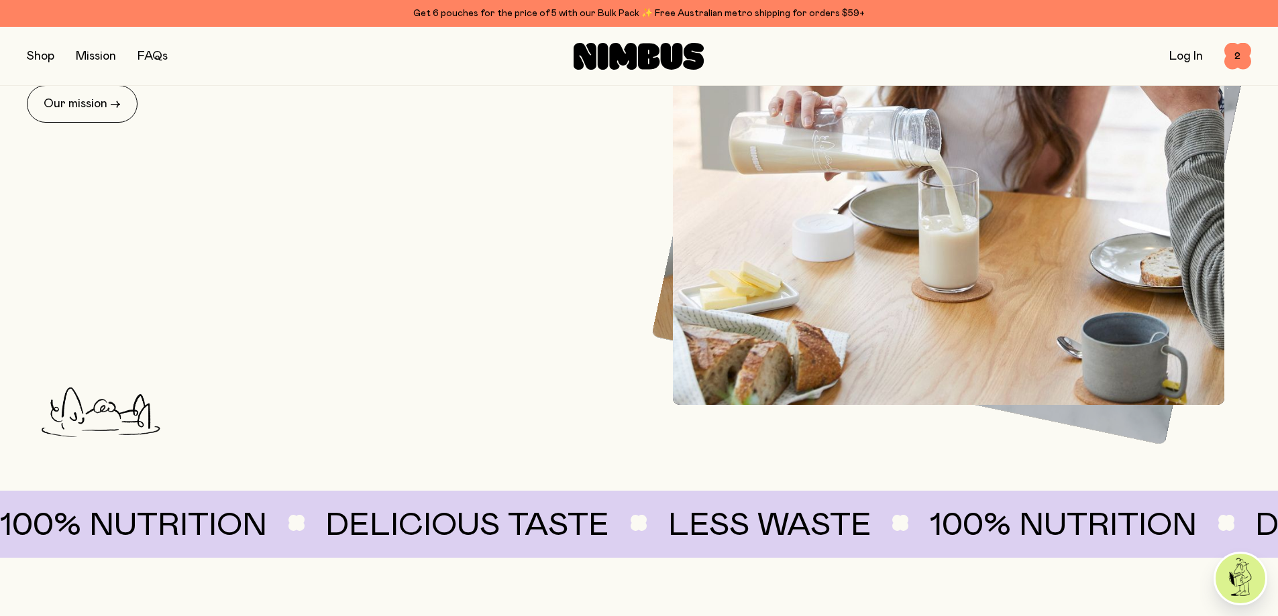
click at [42, 60] on button "button" at bounding box center [40, 56] width 27 height 19
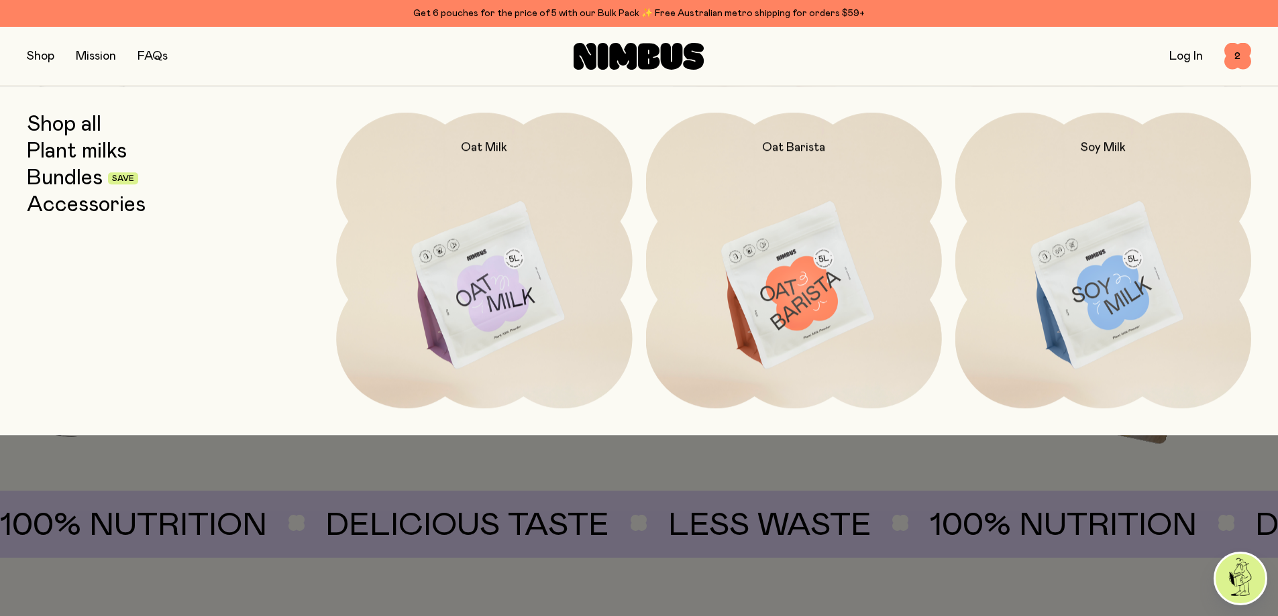
click at [93, 177] on link "Bundles" at bounding box center [65, 178] width 76 height 24
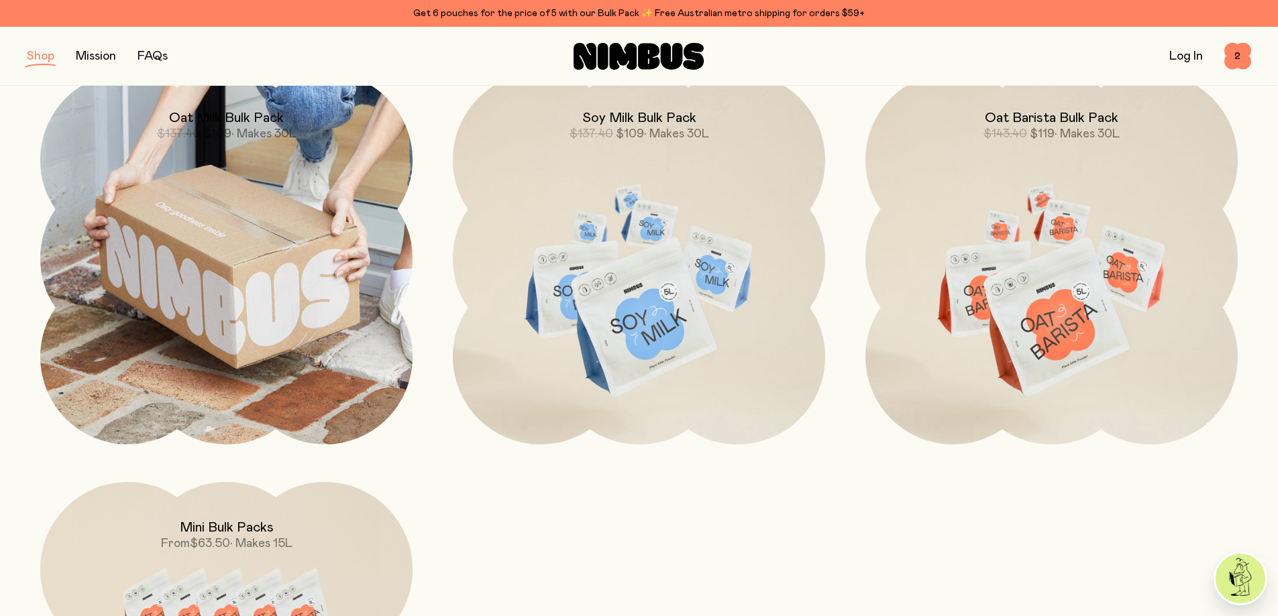
scroll to position [671, 0]
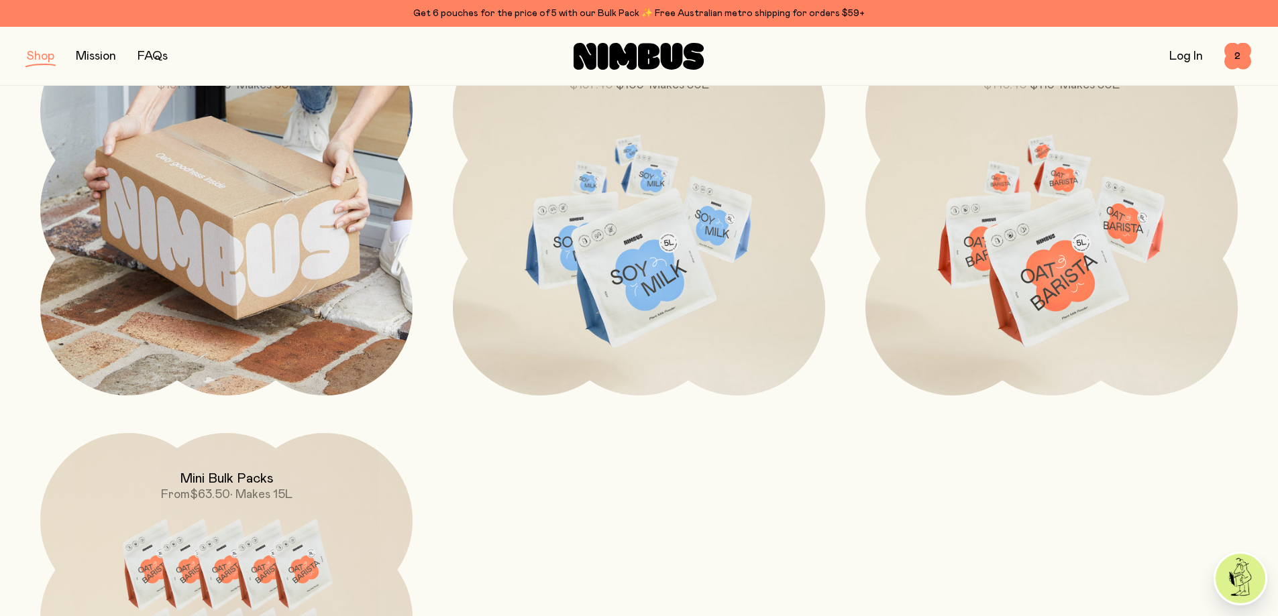
click at [201, 212] on img at bounding box center [226, 209] width 372 height 372
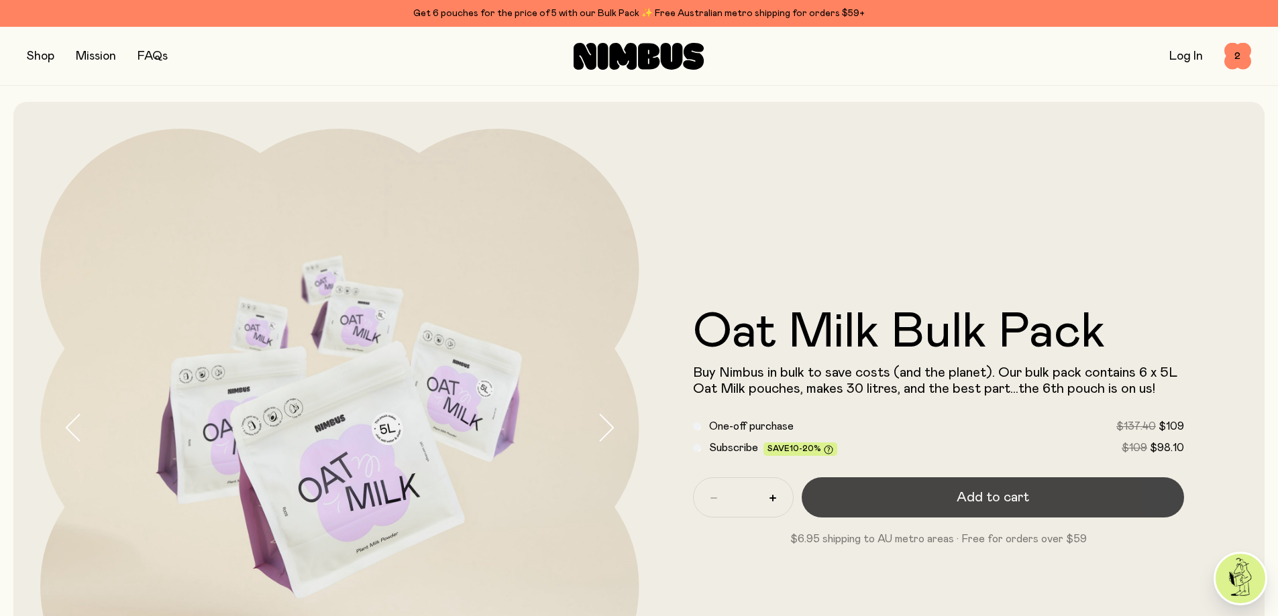
click at [948, 492] on button "Add to cart" at bounding box center [992, 498] width 383 height 40
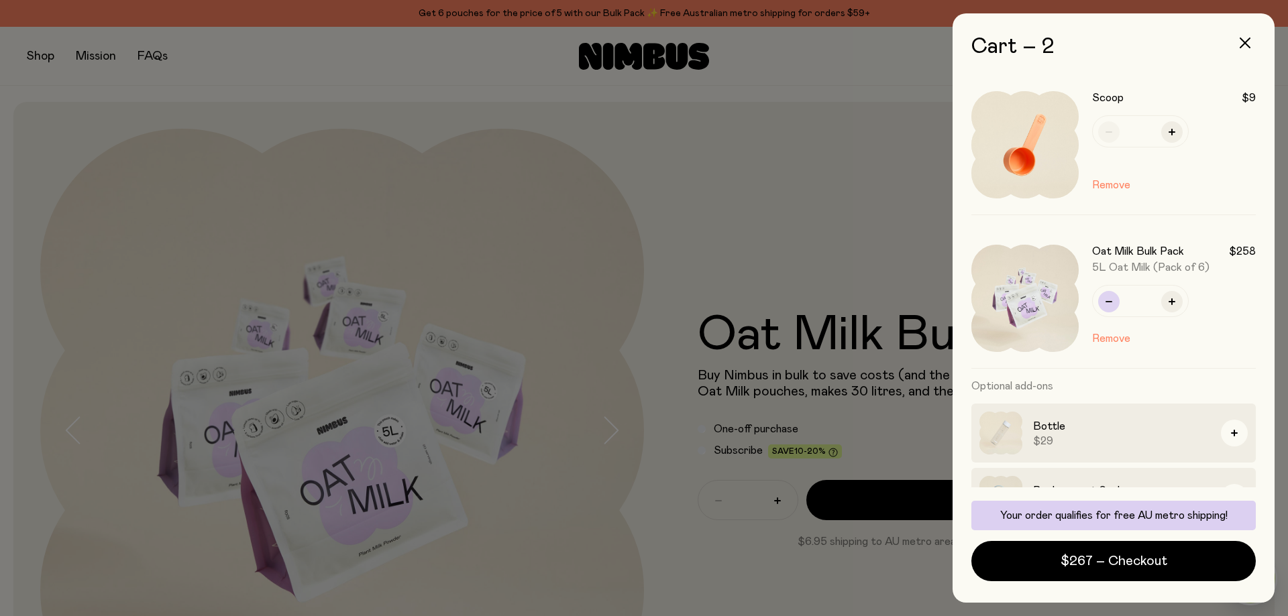
click at [1109, 297] on button "button" at bounding box center [1108, 301] width 21 height 21
drag, startPoint x: 1230, startPoint y: 251, endPoint x: 1241, endPoint y: 250, distance: 11.4
click at [1245, 250] on div "Scoop $9 * Remove Oat Milk Bulk Pack $129 5L Oat Milk (Pack of 6) * Remove Opti…" at bounding box center [1113, 281] width 284 height 412
click at [923, 245] on div at bounding box center [644, 308] width 1288 height 616
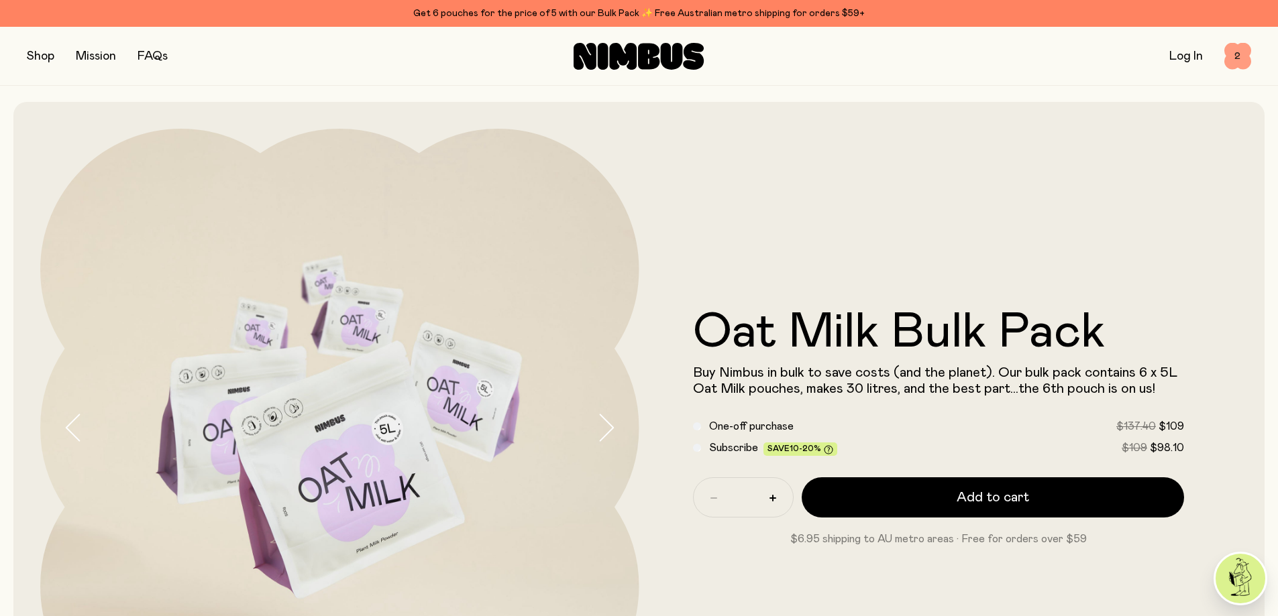
click at [1245, 54] on span "2" at bounding box center [1237, 56] width 27 height 27
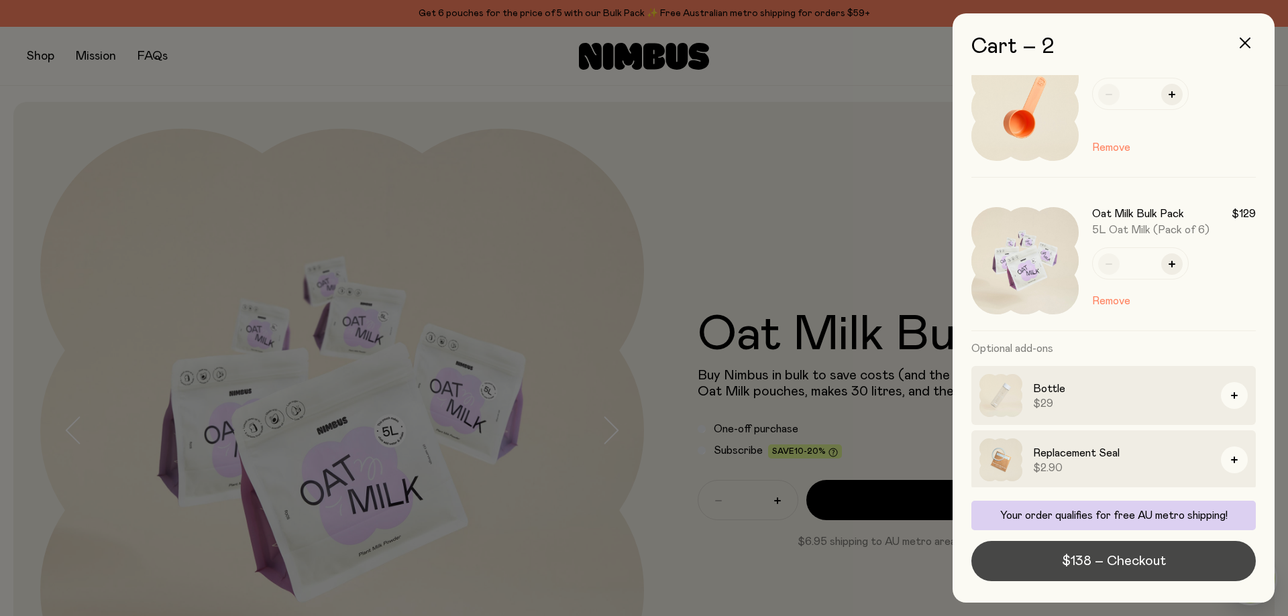
scroll to position [40, 0]
click at [1104, 561] on span "$138 – Checkout" at bounding box center [1114, 561] width 104 height 19
